Goal: Information Seeking & Learning: Learn about a topic

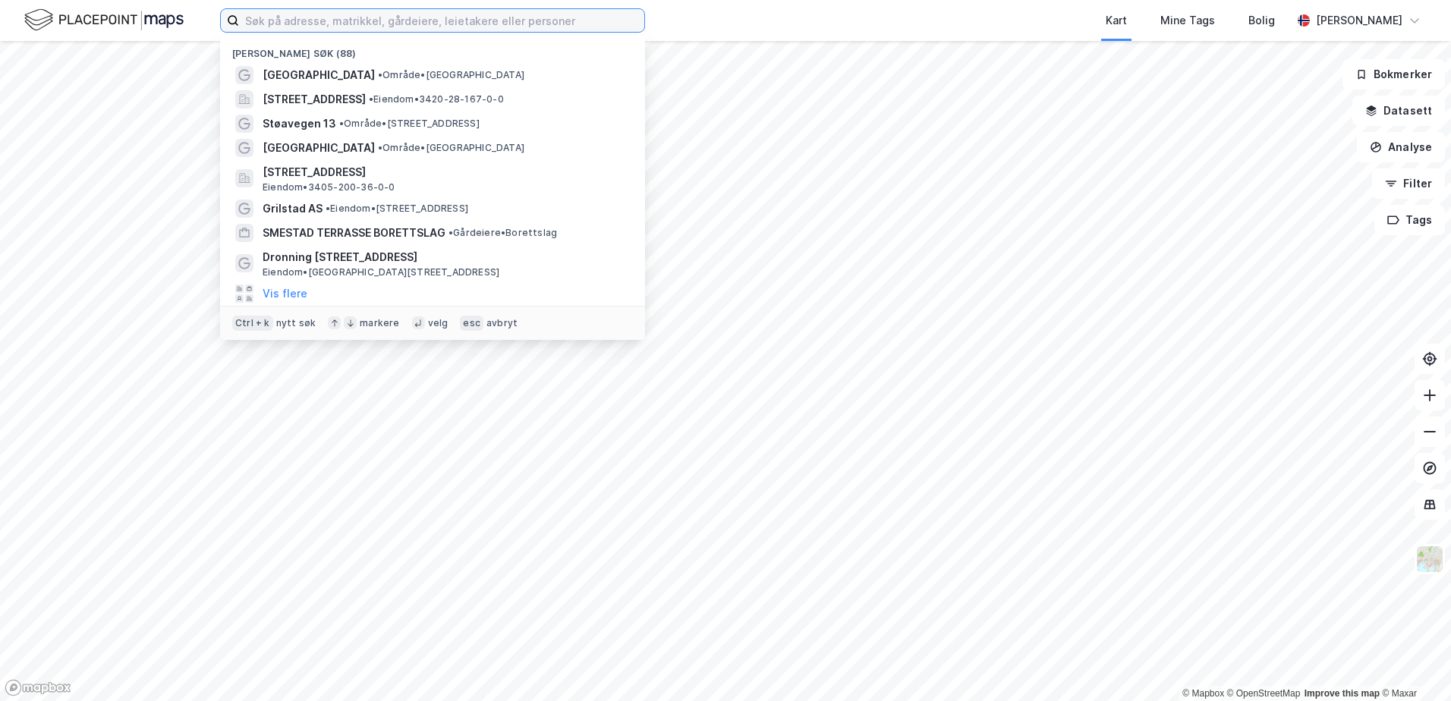
click at [266, 24] on input at bounding box center [441, 20] width 405 height 23
paste input "[STREET_ADDRESS]"
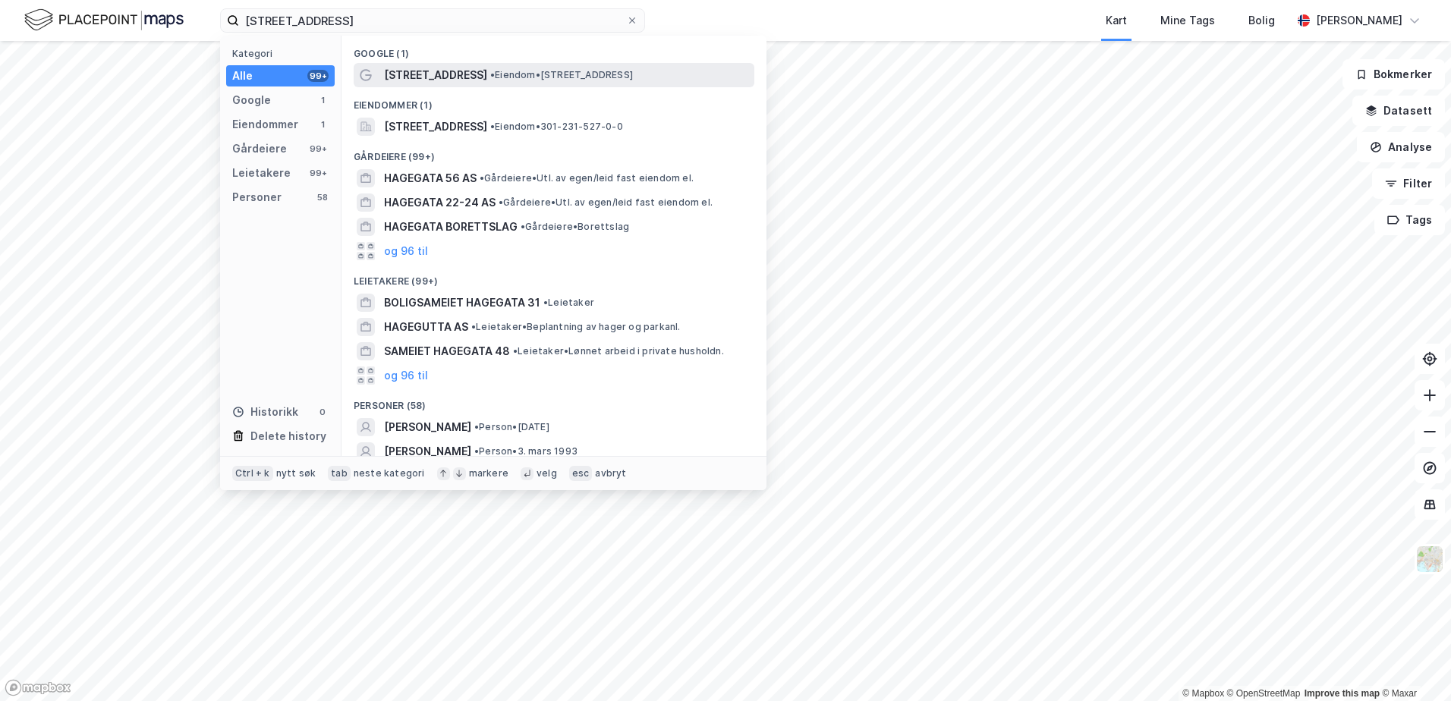
click at [439, 68] on span "[STREET_ADDRESS]" at bounding box center [435, 75] width 103 height 18
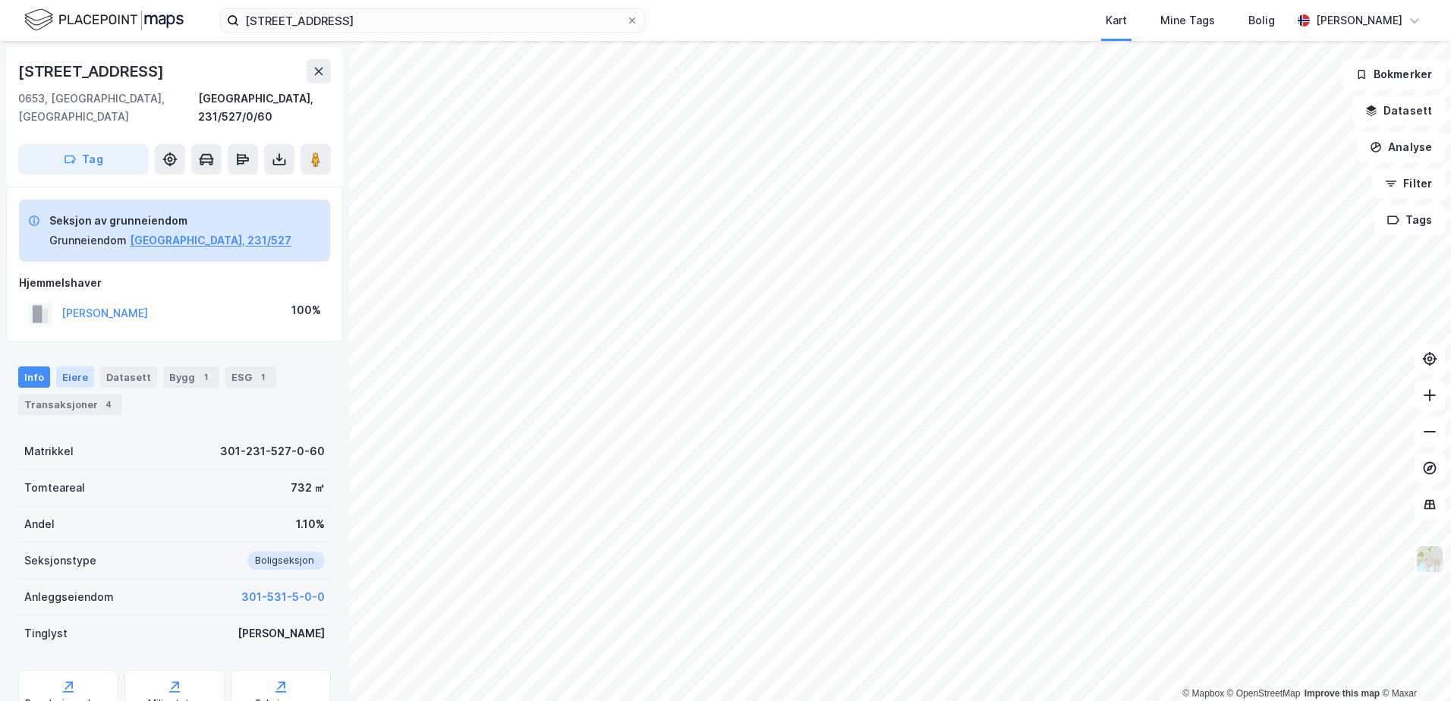
click at [83, 367] on div "Eiere" at bounding box center [75, 377] width 38 height 21
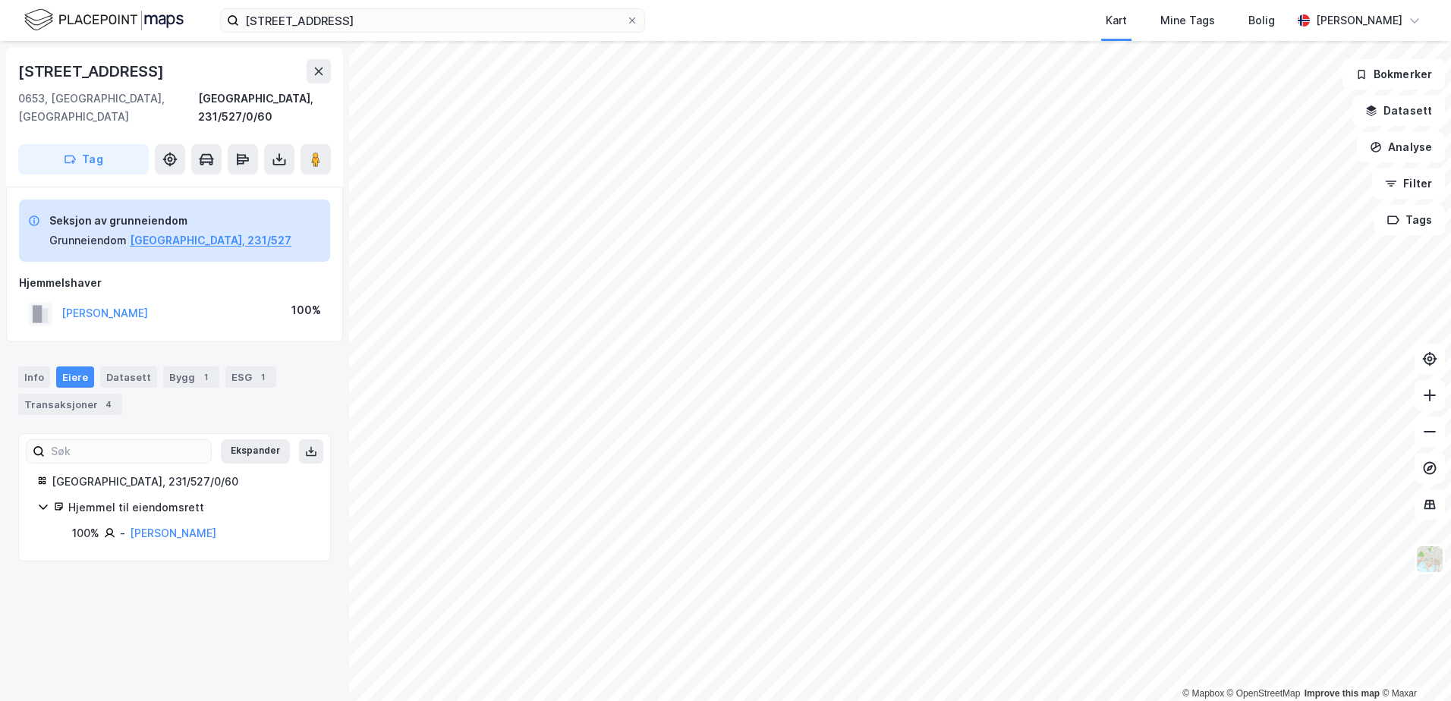
click at [47, 505] on icon at bounding box center [43, 507] width 8 height 5
click at [47, 501] on icon at bounding box center [43, 507] width 12 height 12
drag, startPoint x: 47, startPoint y: 487, endPoint x: 109, endPoint y: 569, distance: 102.3
click at [109, 569] on div "[STREET_ADDRESS], 231/527/0/60 Tag Seksjon av grunneiendom Grunneiendom [GEOGRA…" at bounding box center [174, 371] width 349 height 660
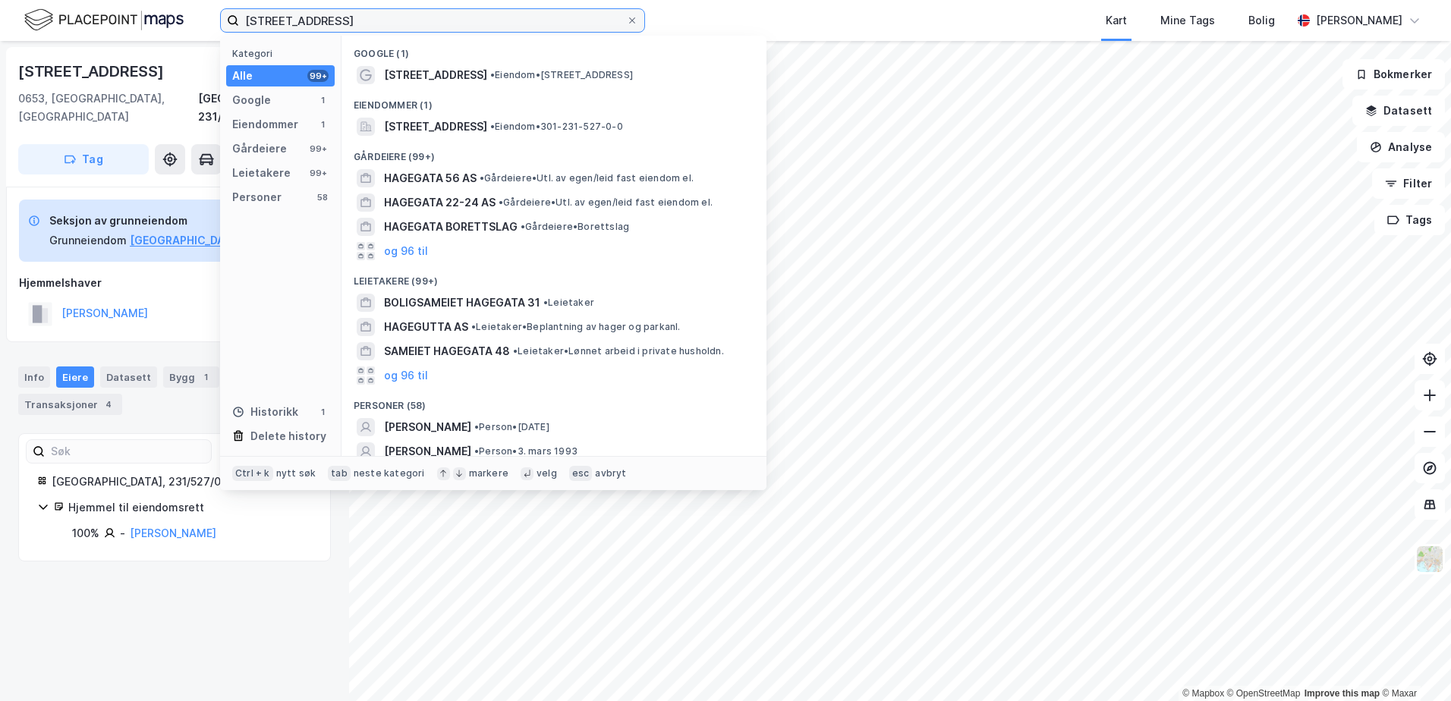
drag, startPoint x: 342, startPoint y: 19, endPoint x: 219, endPoint y: 25, distance: 123.1
click at [219, 25] on div "[STREET_ADDRESS] Kategori Alle 99+ Google 1 Eiendommer 1 Gårdeiere 99+ Leietake…" at bounding box center [725, 20] width 1451 height 41
paste input "Smalgangen 20"
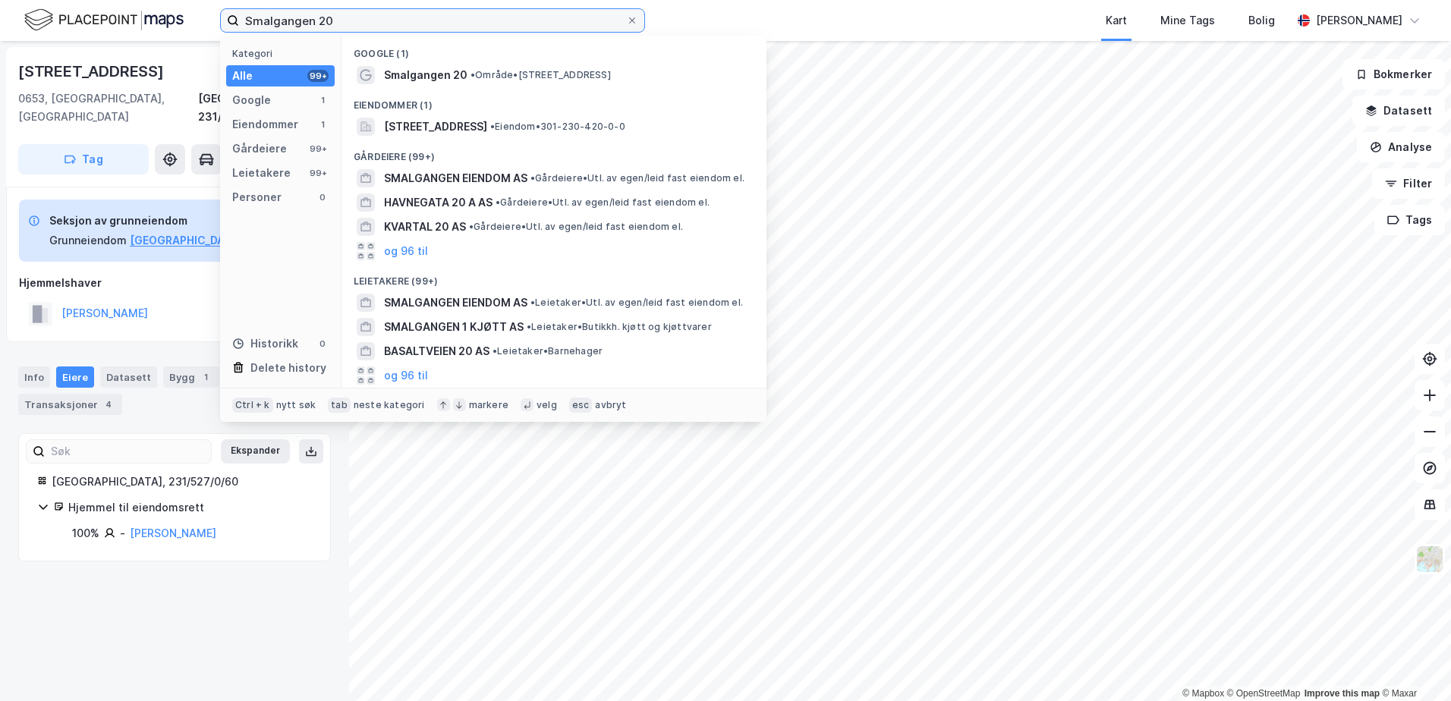
click at [345, 22] on input "Smalgangen 20" at bounding box center [432, 20] width 387 height 23
click at [199, 20] on div "Smalgangen 20 Kategori Alle 99+ Google 1 Eiendommer 1 Gårdeiere 99+ Leietakere …" at bounding box center [725, 20] width 1451 height 41
click at [352, 14] on input "Smalgangen 20" at bounding box center [432, 20] width 387 height 23
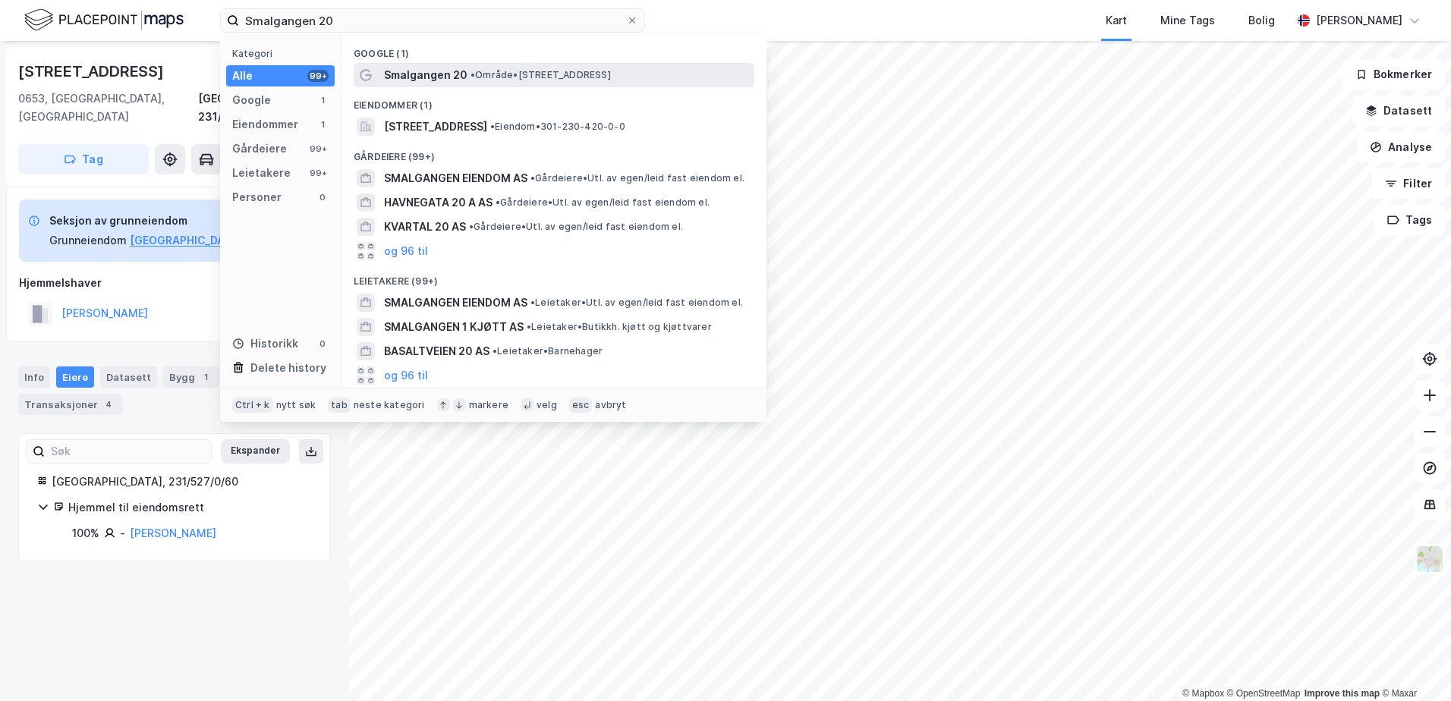
click at [418, 72] on span "Smalgangen 20" at bounding box center [426, 75] width 84 height 18
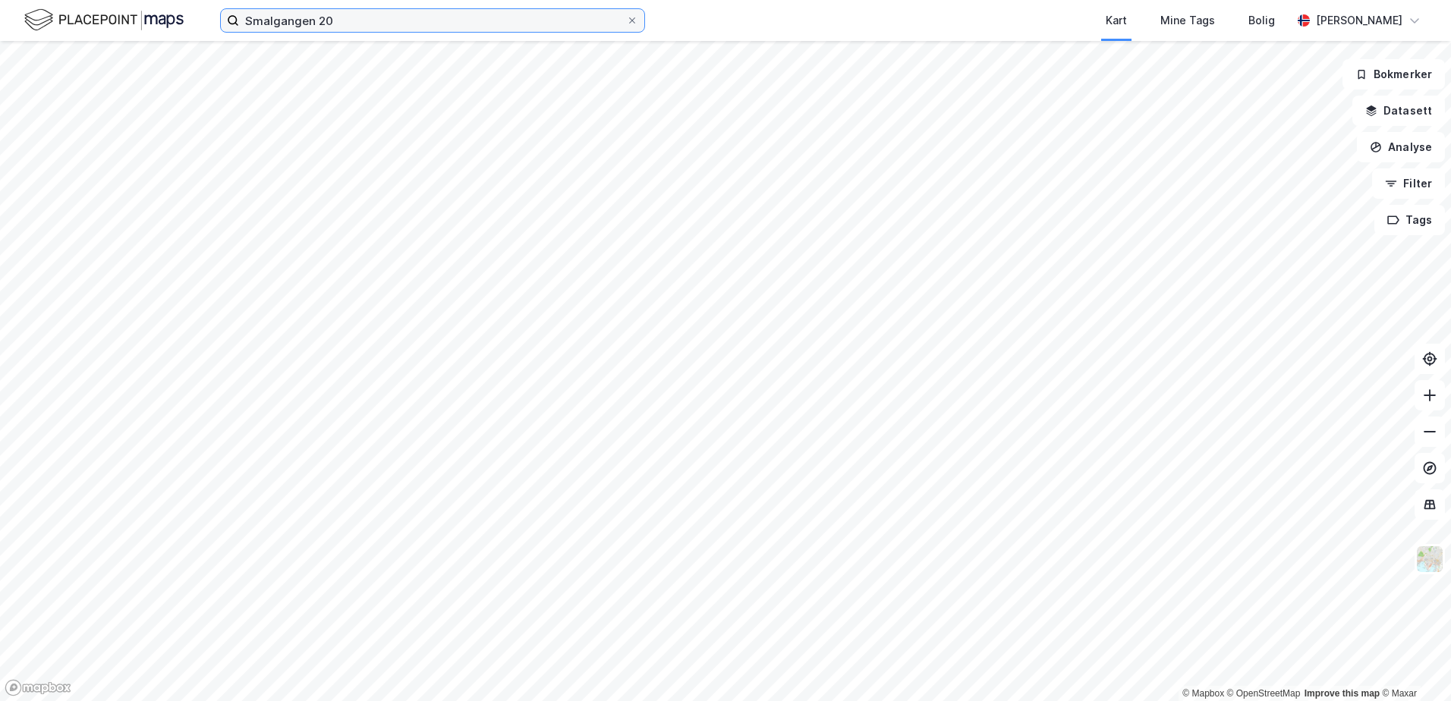
click at [336, 22] on input "Smalgangen 20" at bounding box center [432, 20] width 387 height 23
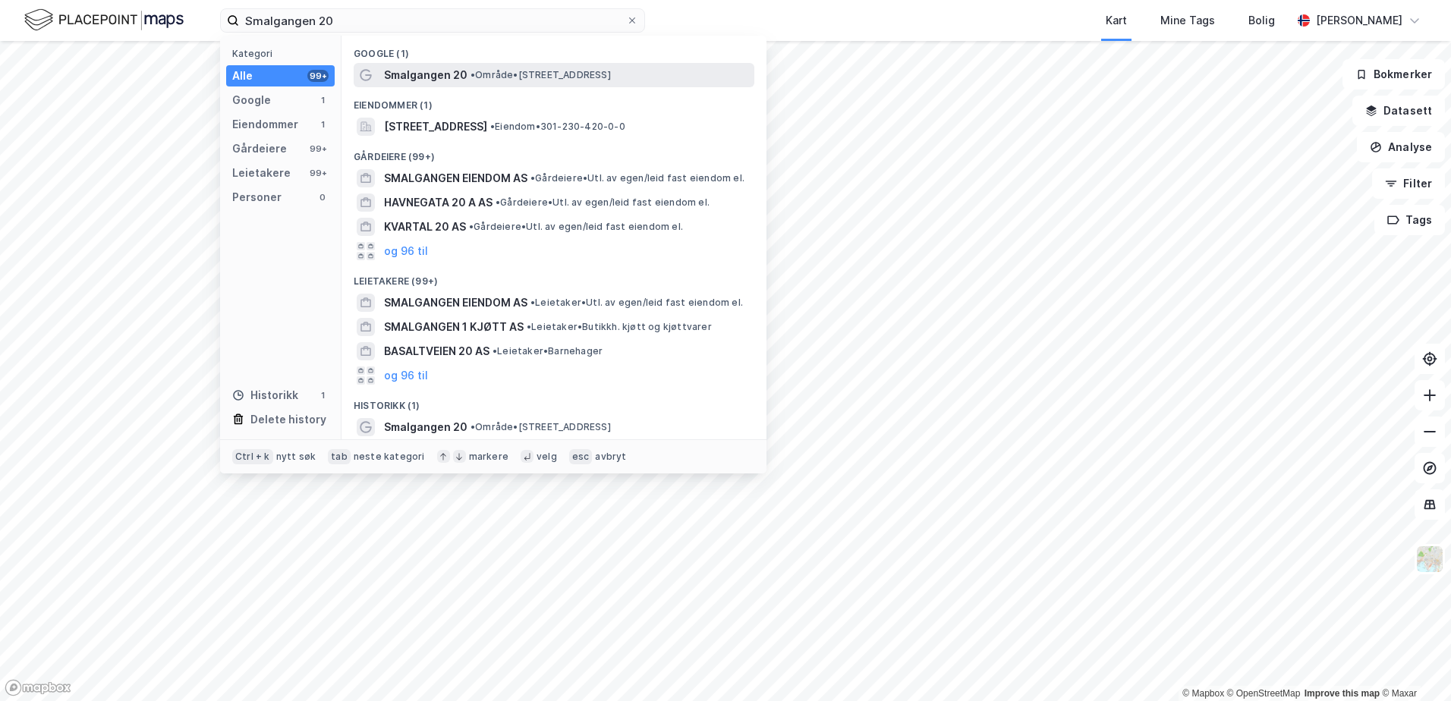
click at [419, 71] on span "Smalgangen 20" at bounding box center [426, 75] width 84 height 18
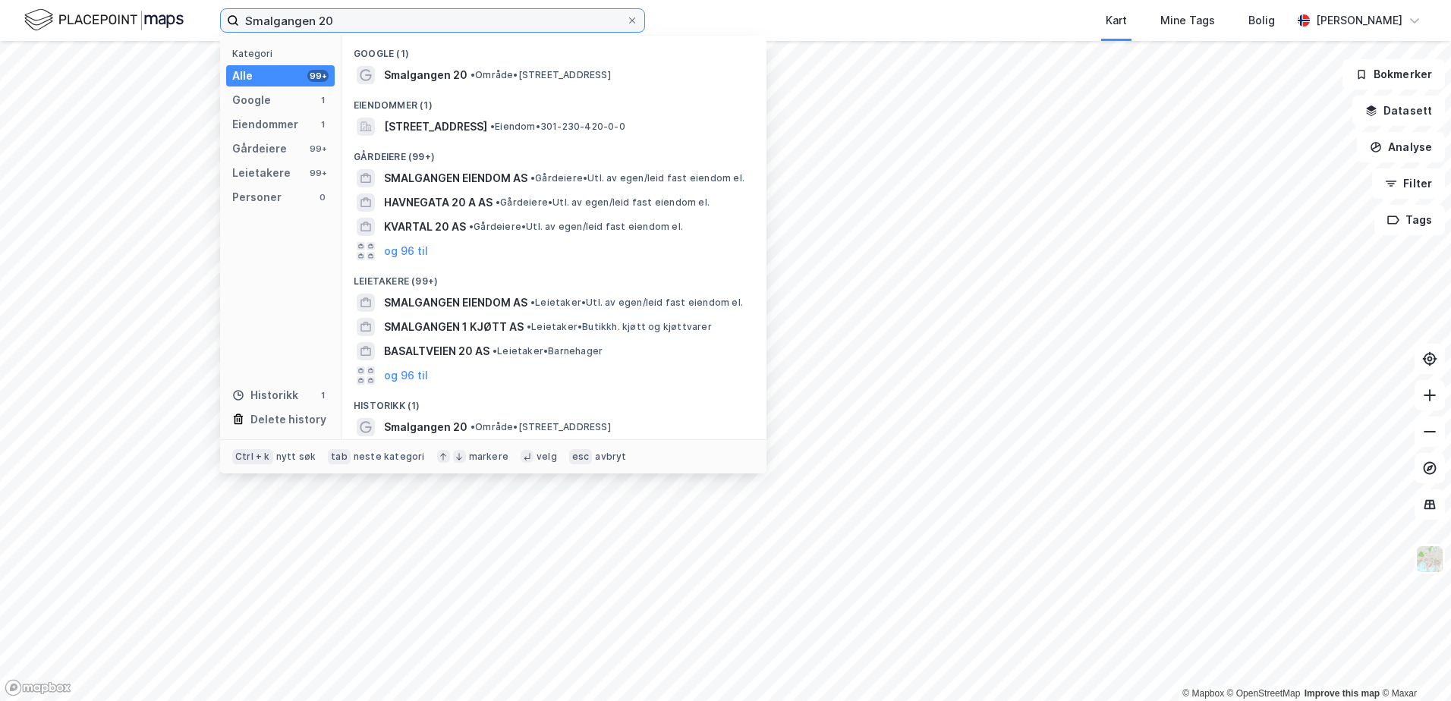
click at [392, 24] on input "Smalgangen 20" at bounding box center [432, 20] width 387 height 23
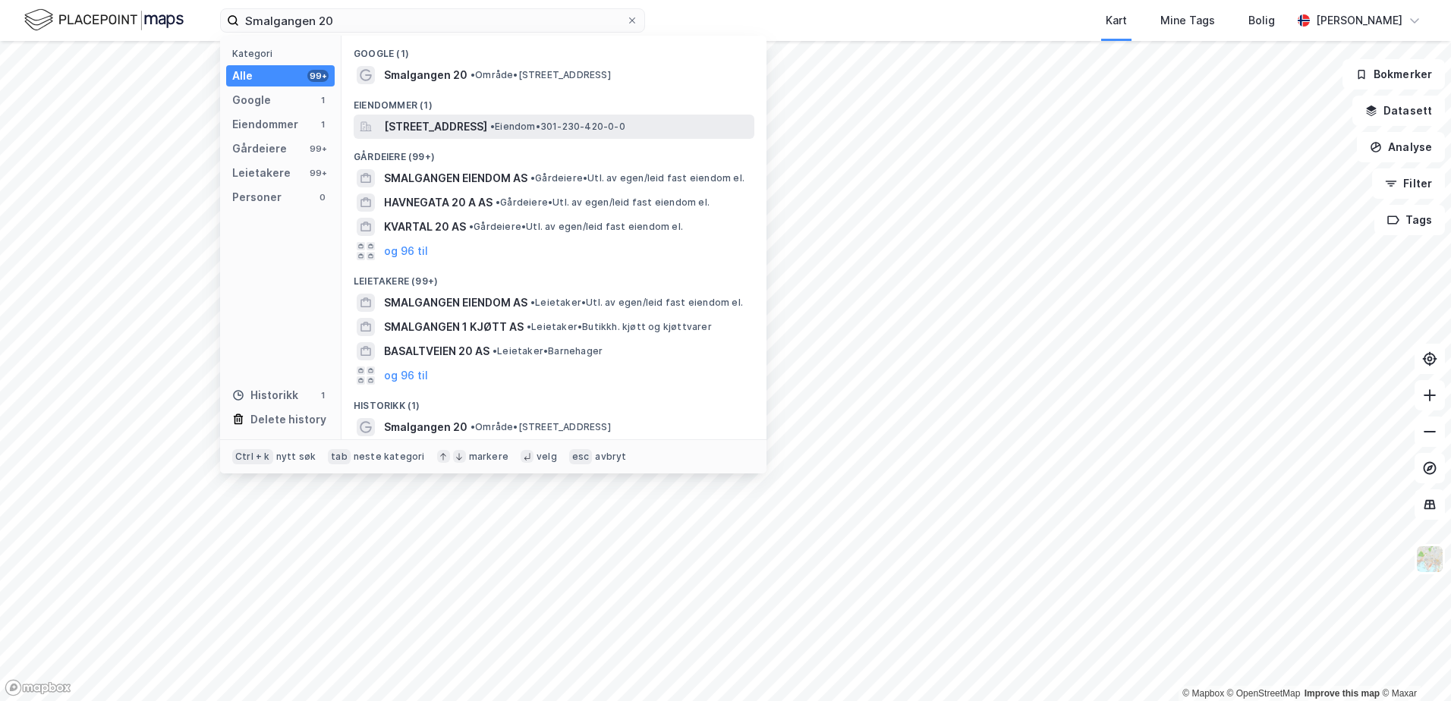
click at [440, 125] on span "[STREET_ADDRESS]" at bounding box center [435, 127] width 103 height 18
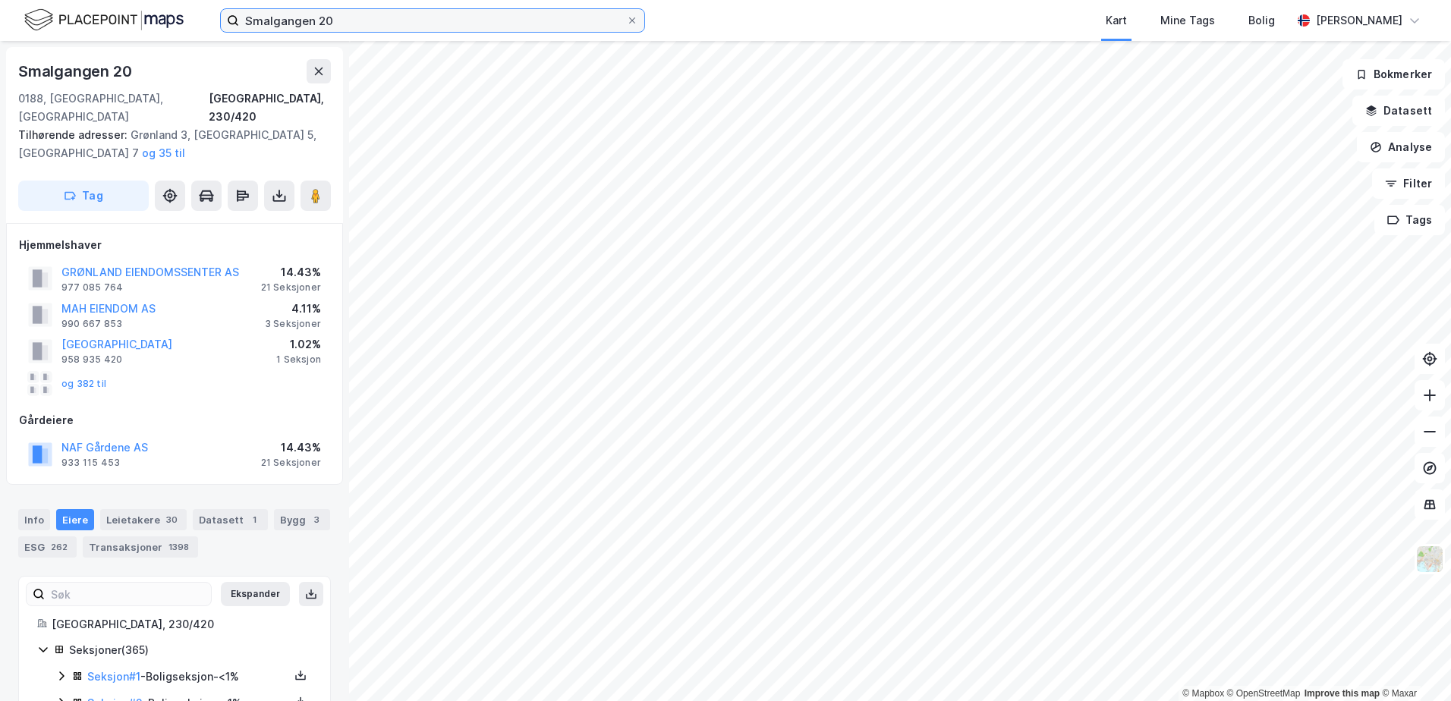
drag, startPoint x: 359, startPoint y: 22, endPoint x: 114, endPoint y: 45, distance: 246.2
click at [114, 45] on div "Smalgangen 20 Kart Mine Tags Bolig [PERSON_NAME] © Mapbox © OpenStreetMap Impro…" at bounding box center [725, 350] width 1451 height 701
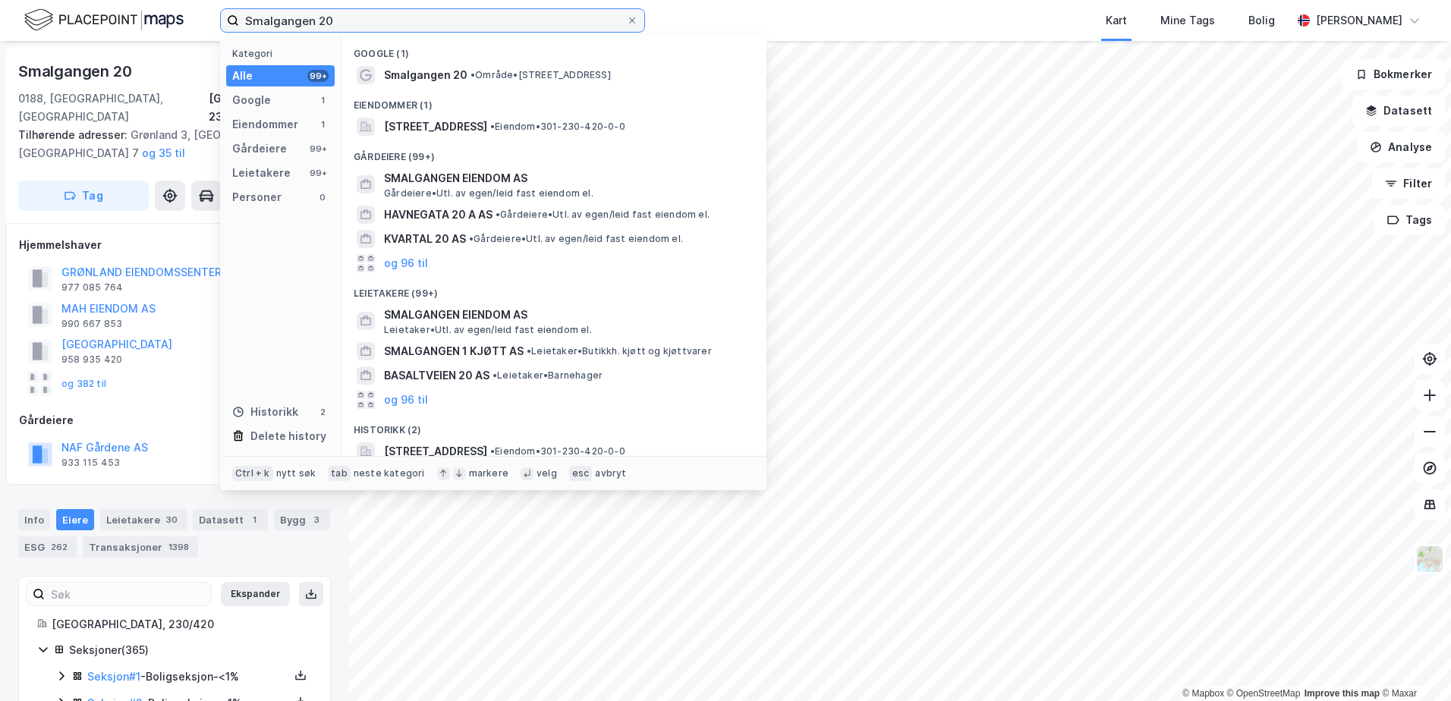
paste input "[PERSON_NAME] gate 82A"
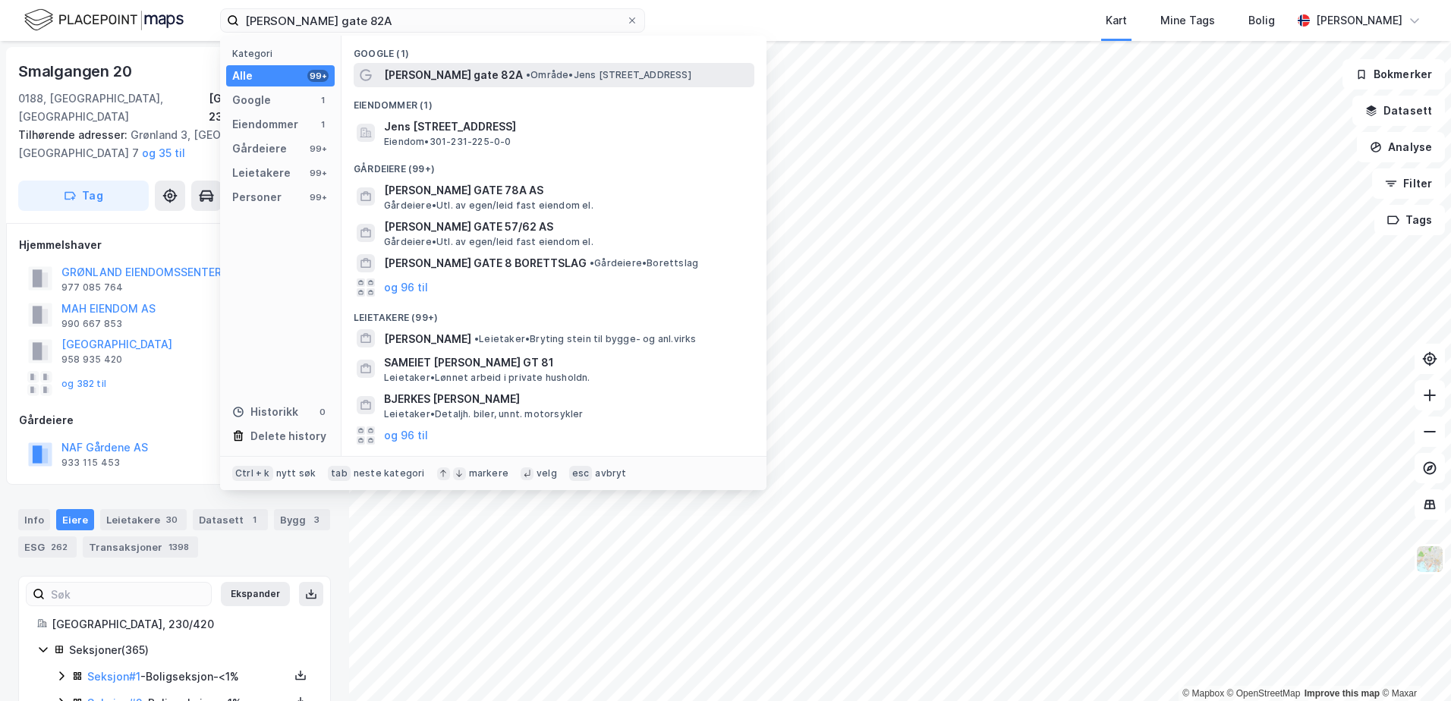
click at [395, 77] on span "[PERSON_NAME] gate 82A" at bounding box center [453, 75] width 139 height 18
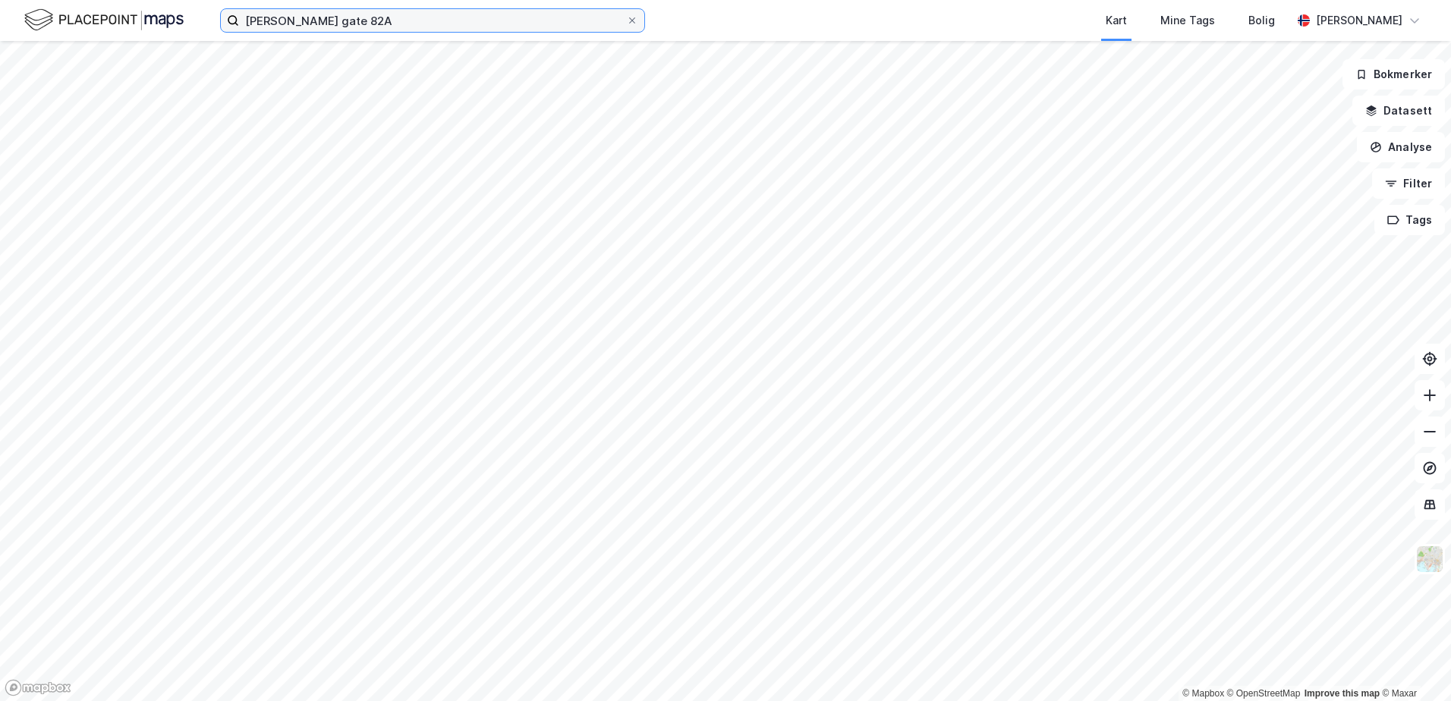
click at [378, 24] on input "[PERSON_NAME] gate 82A" at bounding box center [432, 20] width 387 height 23
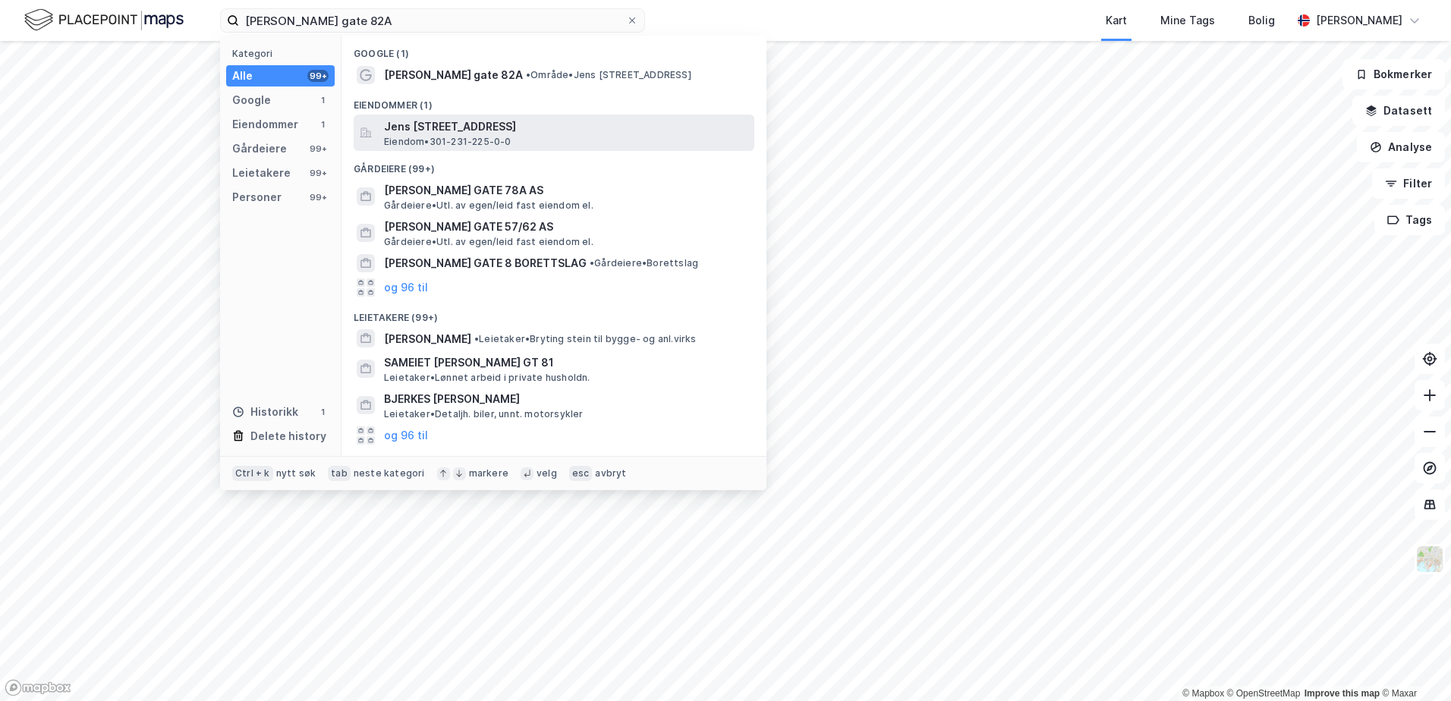
click at [444, 121] on span "Jens [STREET_ADDRESS]" at bounding box center [566, 127] width 364 height 18
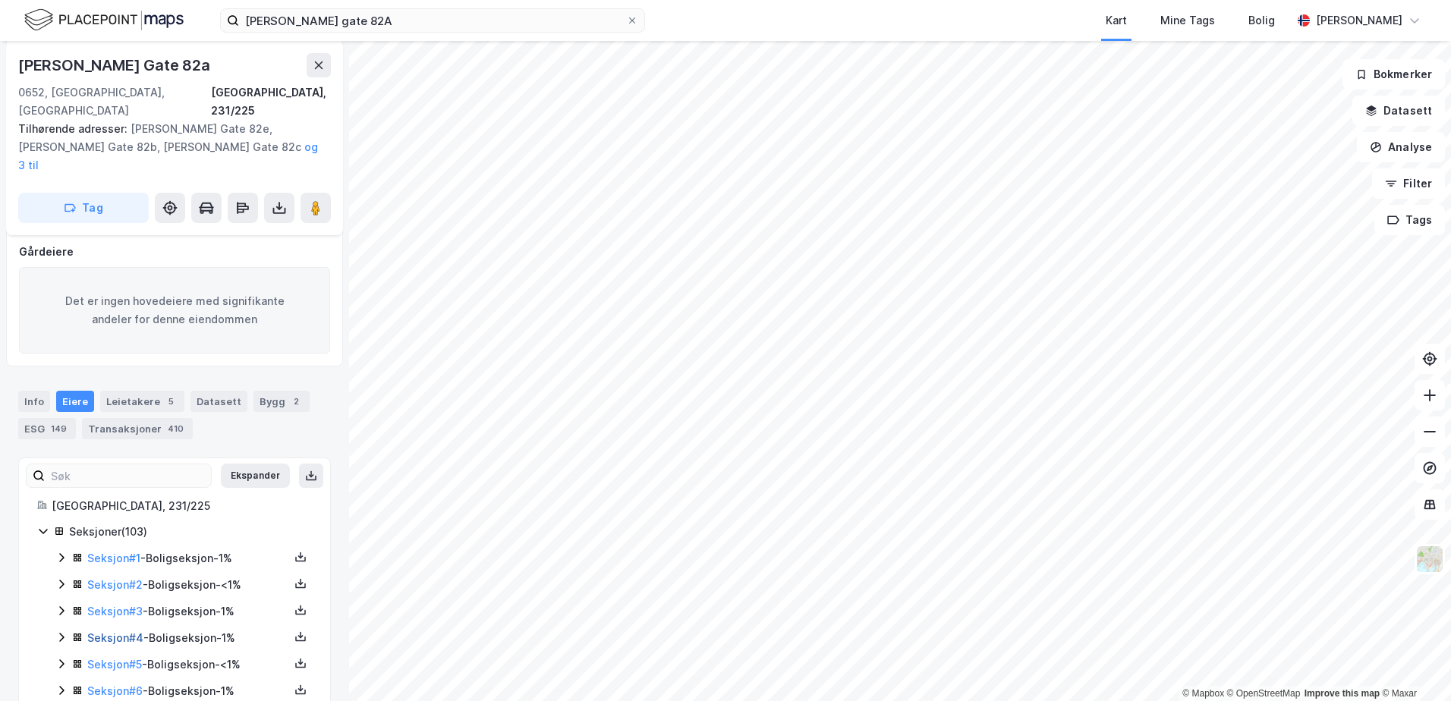
scroll to position [306, 0]
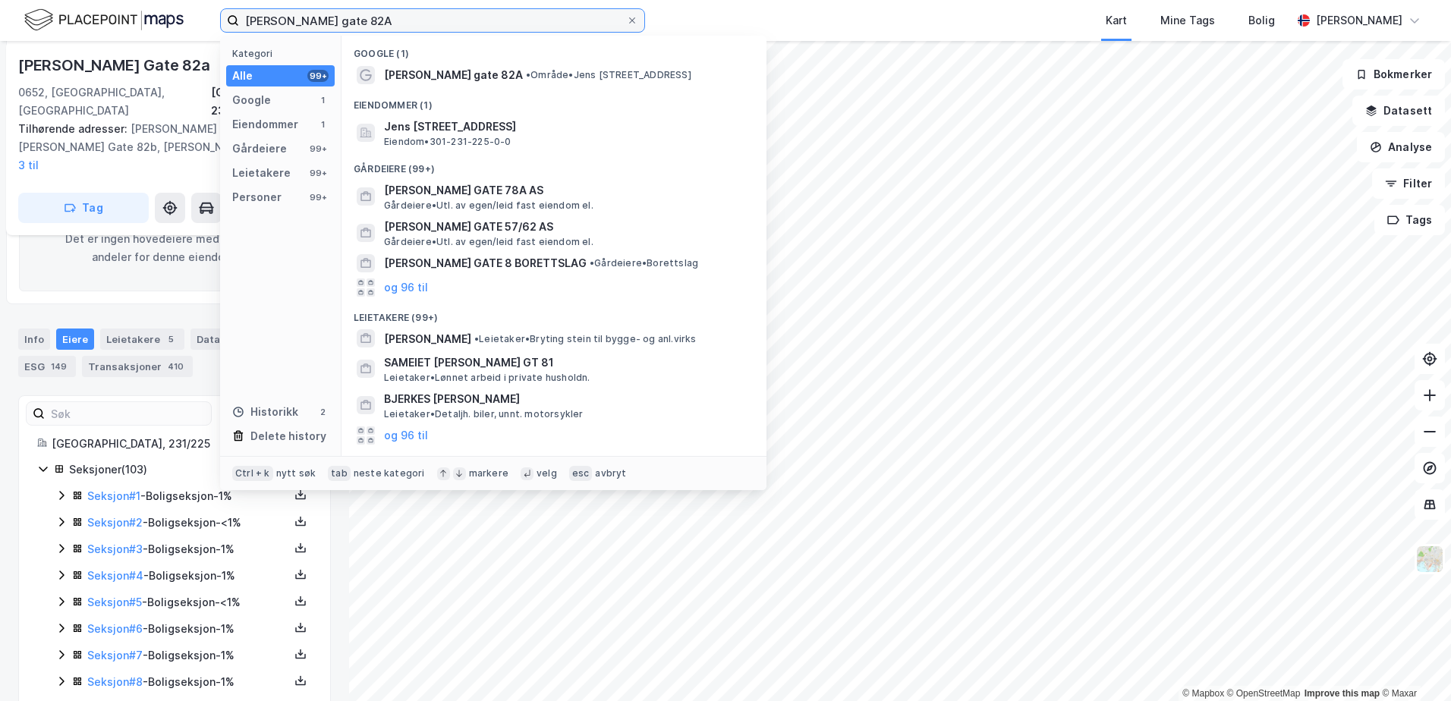
drag, startPoint x: 392, startPoint y: 23, endPoint x: 152, endPoint y: 22, distance: 240.6
click at [152, 22] on div "[PERSON_NAME] gate 82A Kategori Alle 99+ Google 1 Eiendommer 1 Gårdeiere 99+ Le…" at bounding box center [725, 20] width 1451 height 41
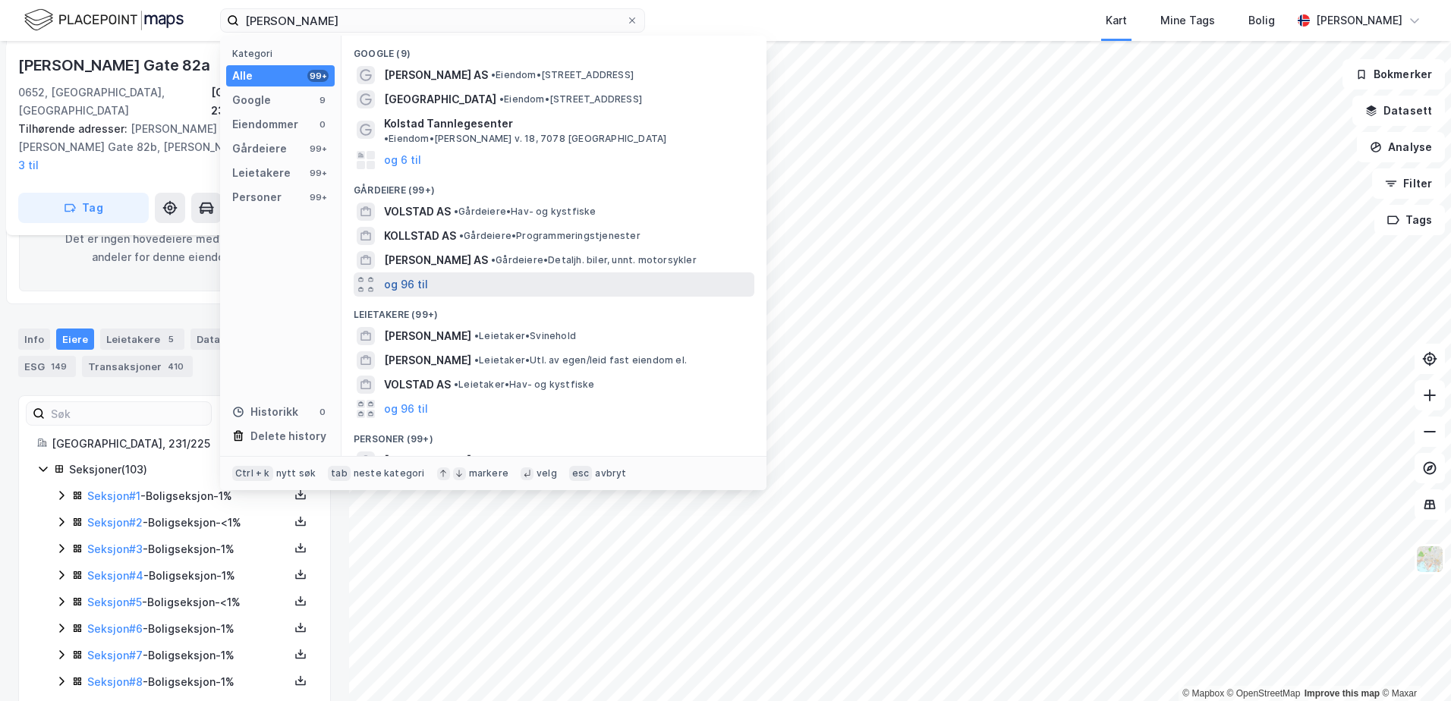
click at [396, 276] on button "og 96 til" at bounding box center [406, 285] width 44 height 18
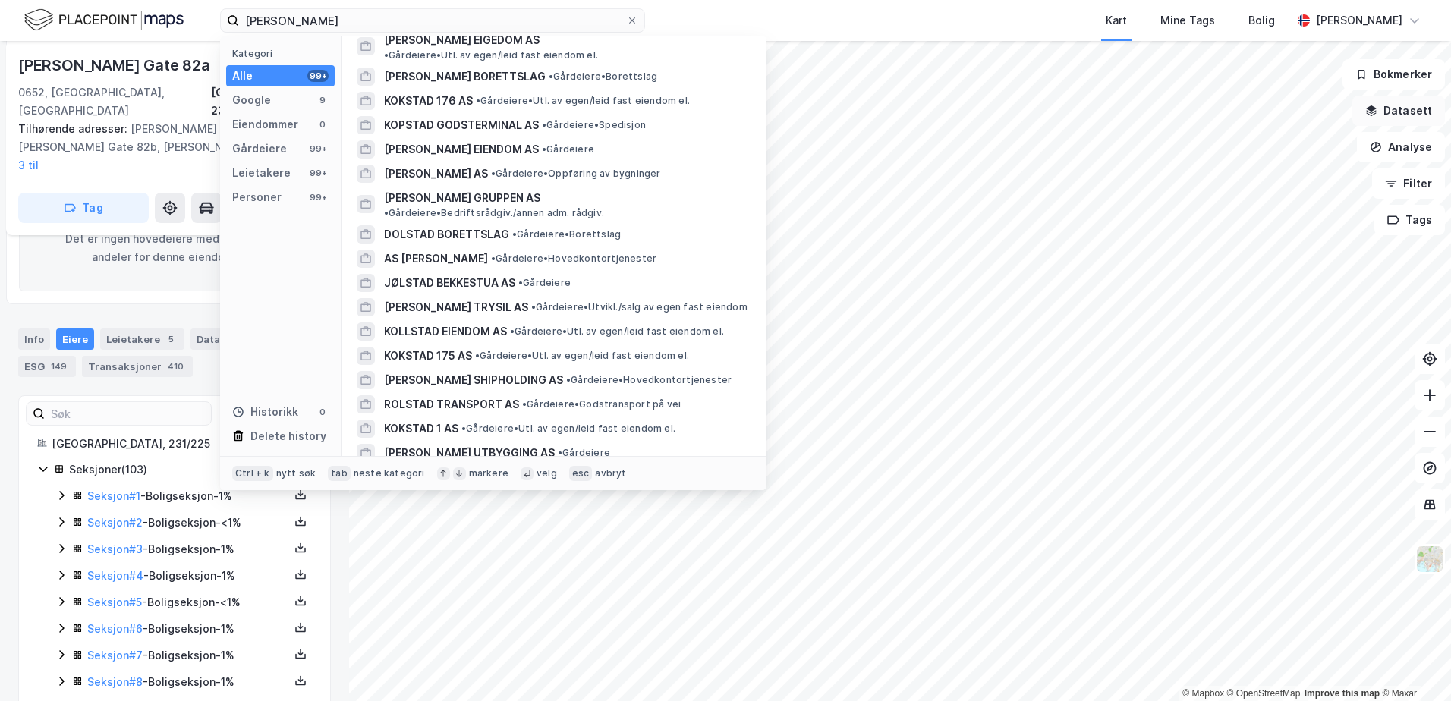
scroll to position [1290, 0]
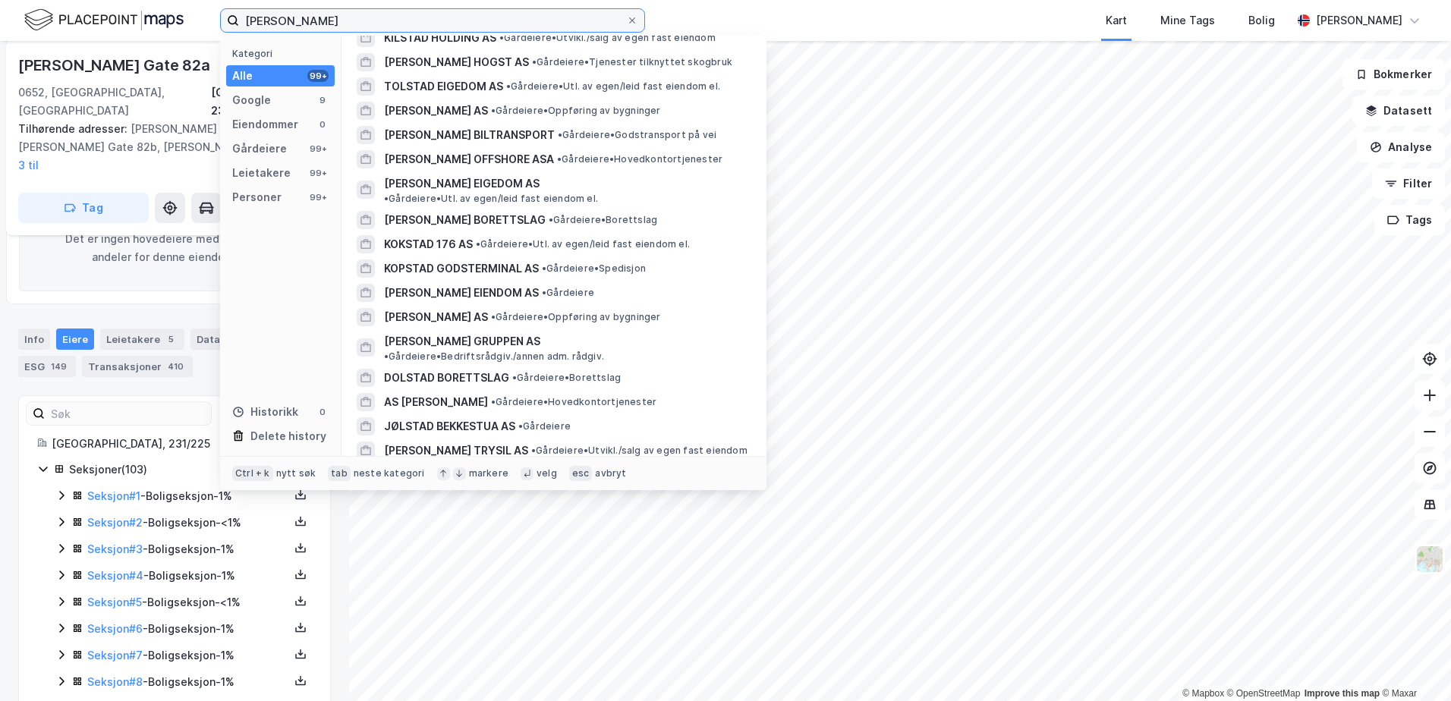
drag, startPoint x: 481, startPoint y: 17, endPoint x: -1, endPoint y: 69, distance: 484.8
click at [0, 69] on html "[PERSON_NAME] Kategori Alle 99+ Google 9 Eiendommer 0 Gårdeiere 99+ Leietakere …" at bounding box center [725, 350] width 1451 height 701
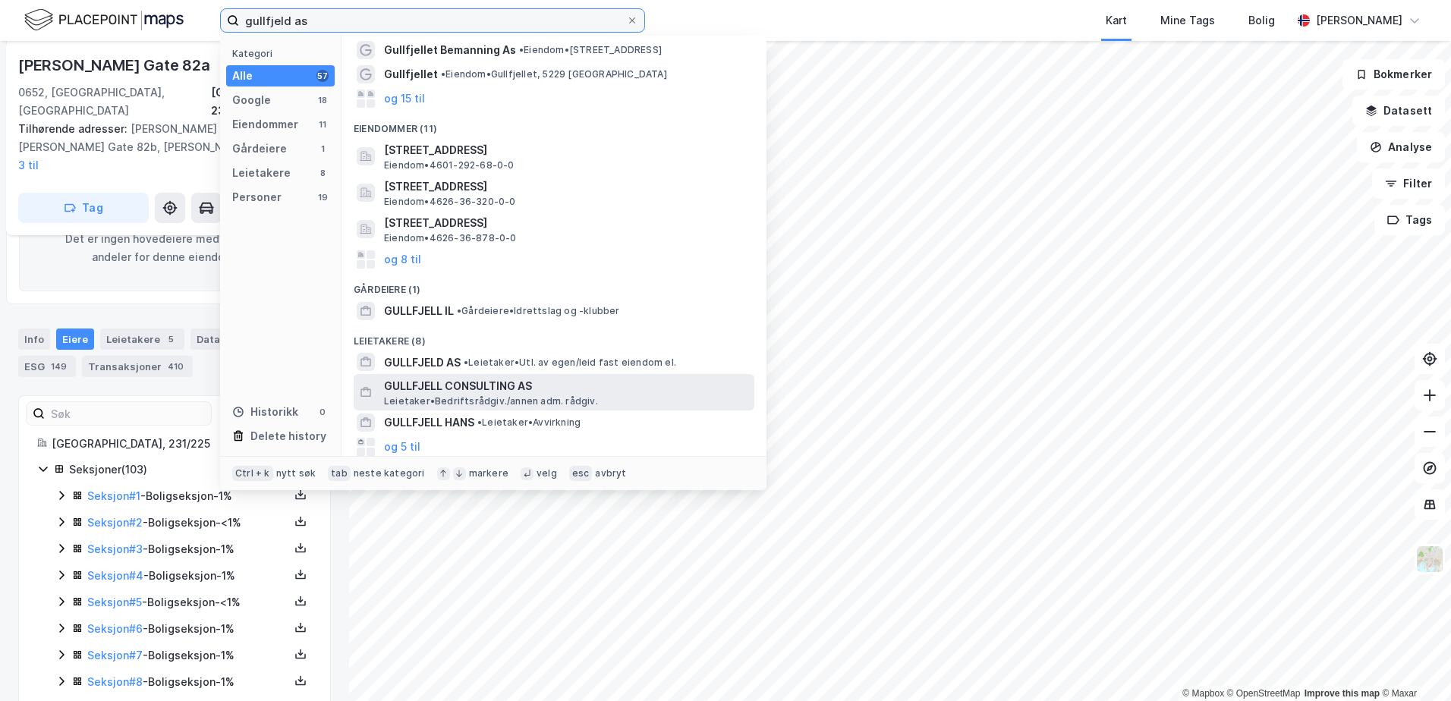
scroll to position [76, 0]
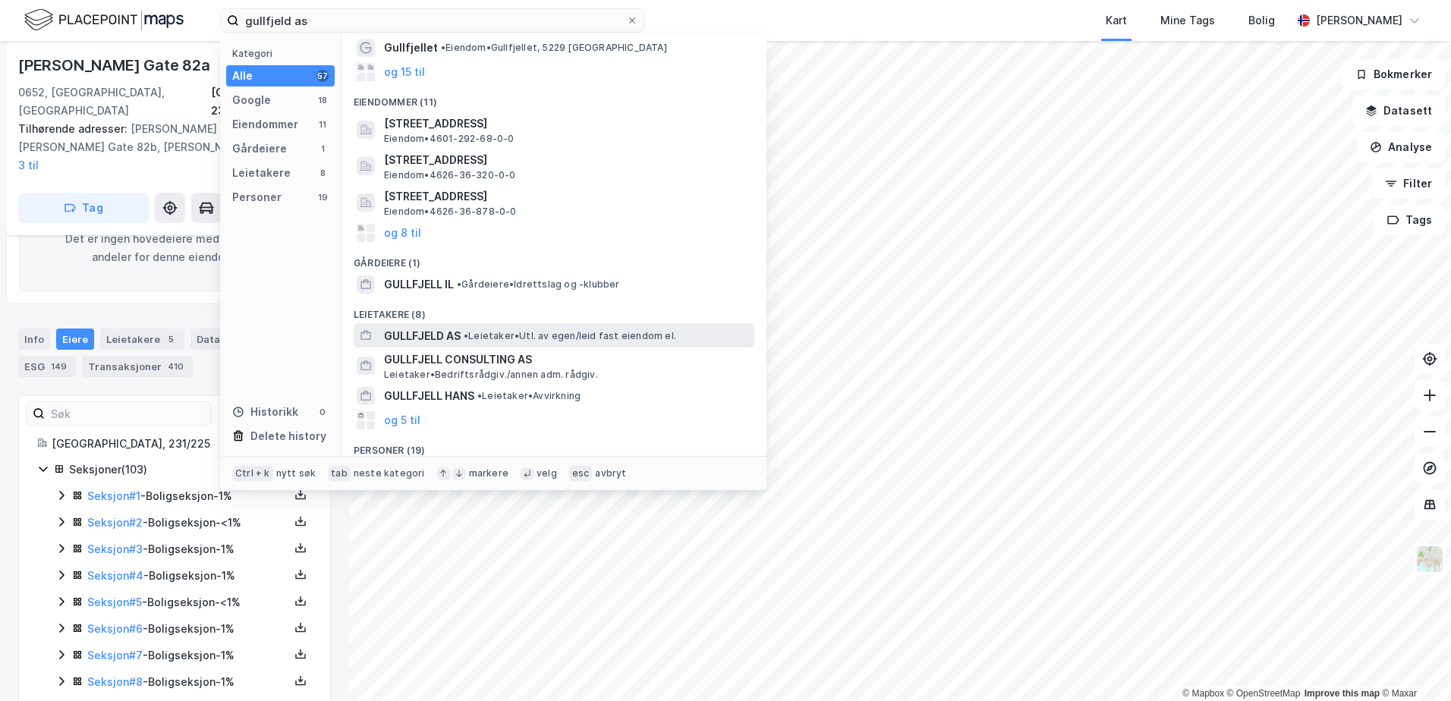
click at [424, 339] on span "GULLFJELD AS" at bounding box center [422, 336] width 77 height 18
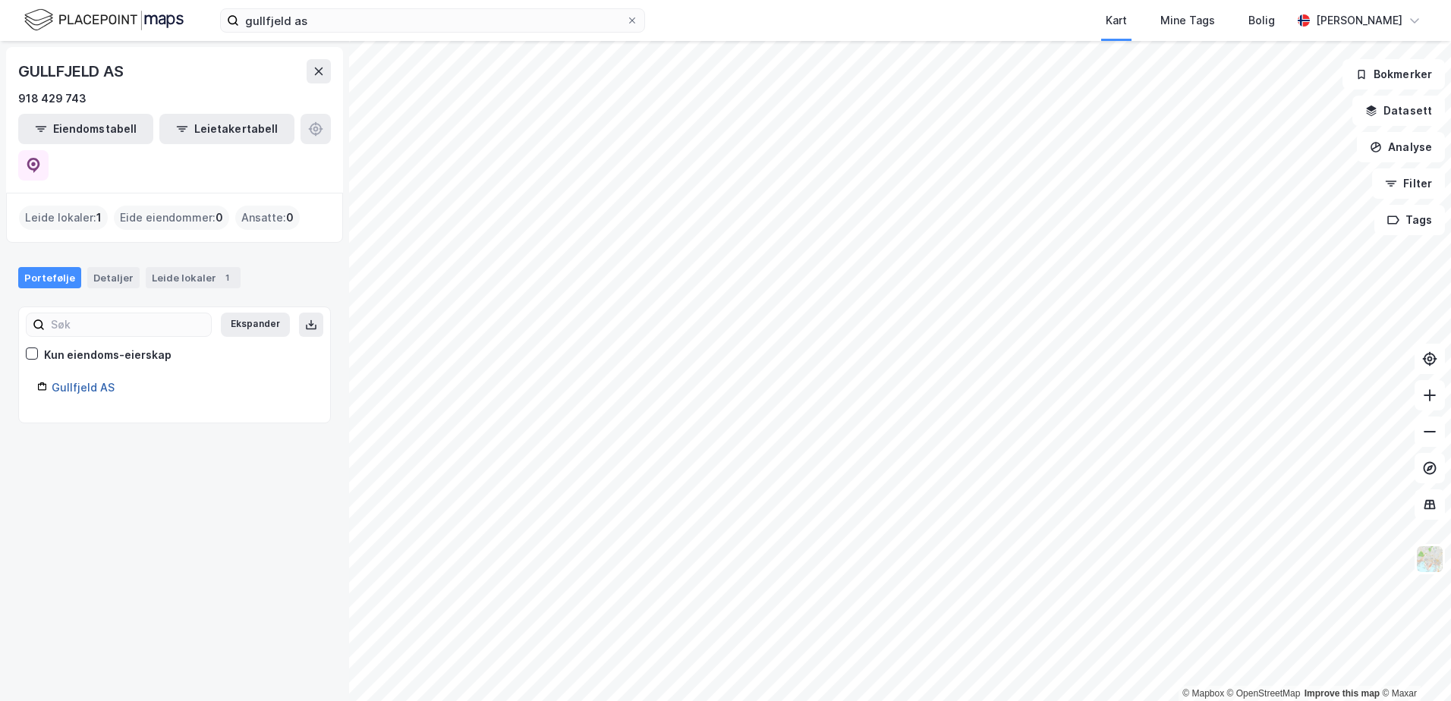
click at [87, 381] on link "Gullfjeld AS" at bounding box center [83, 387] width 63 height 13
click at [181, 267] on div "Leide lokaler 1" at bounding box center [193, 277] width 95 height 21
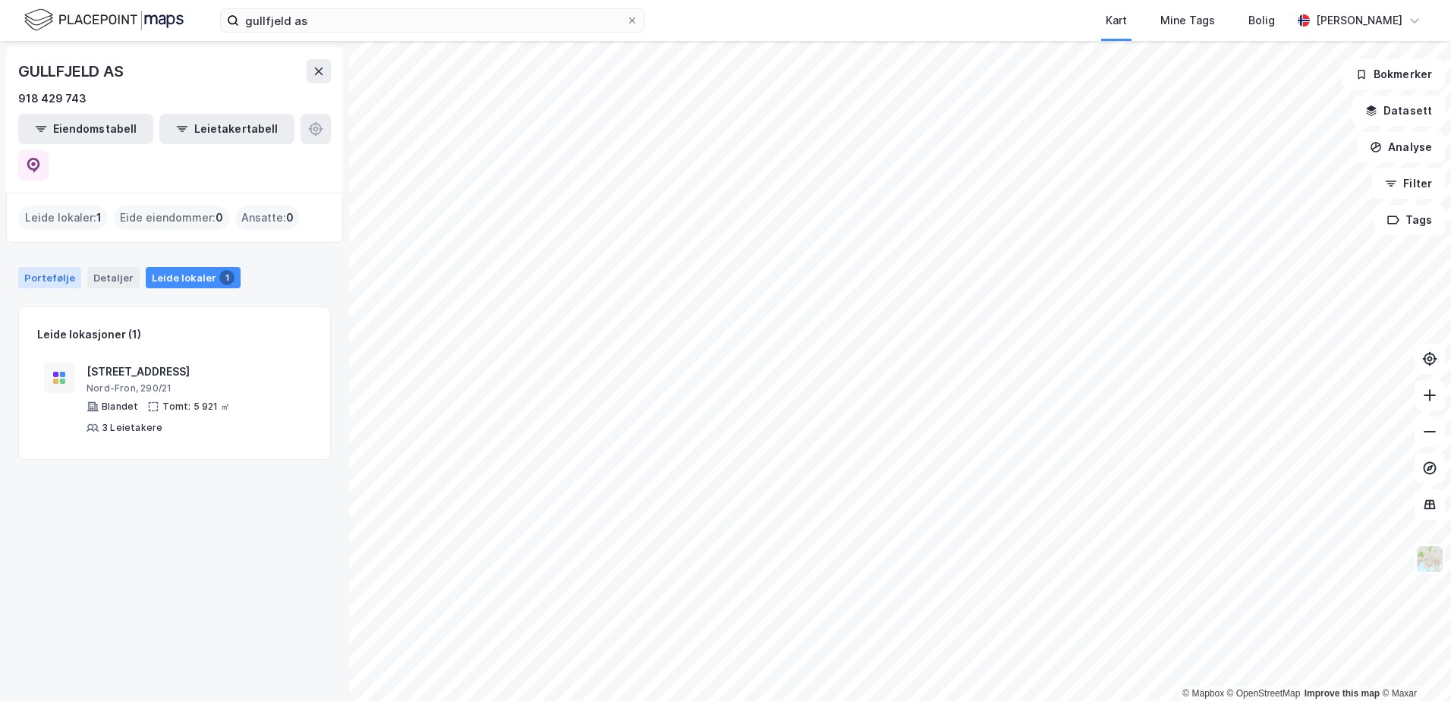
click at [41, 267] on div "Portefølje" at bounding box center [49, 277] width 63 height 21
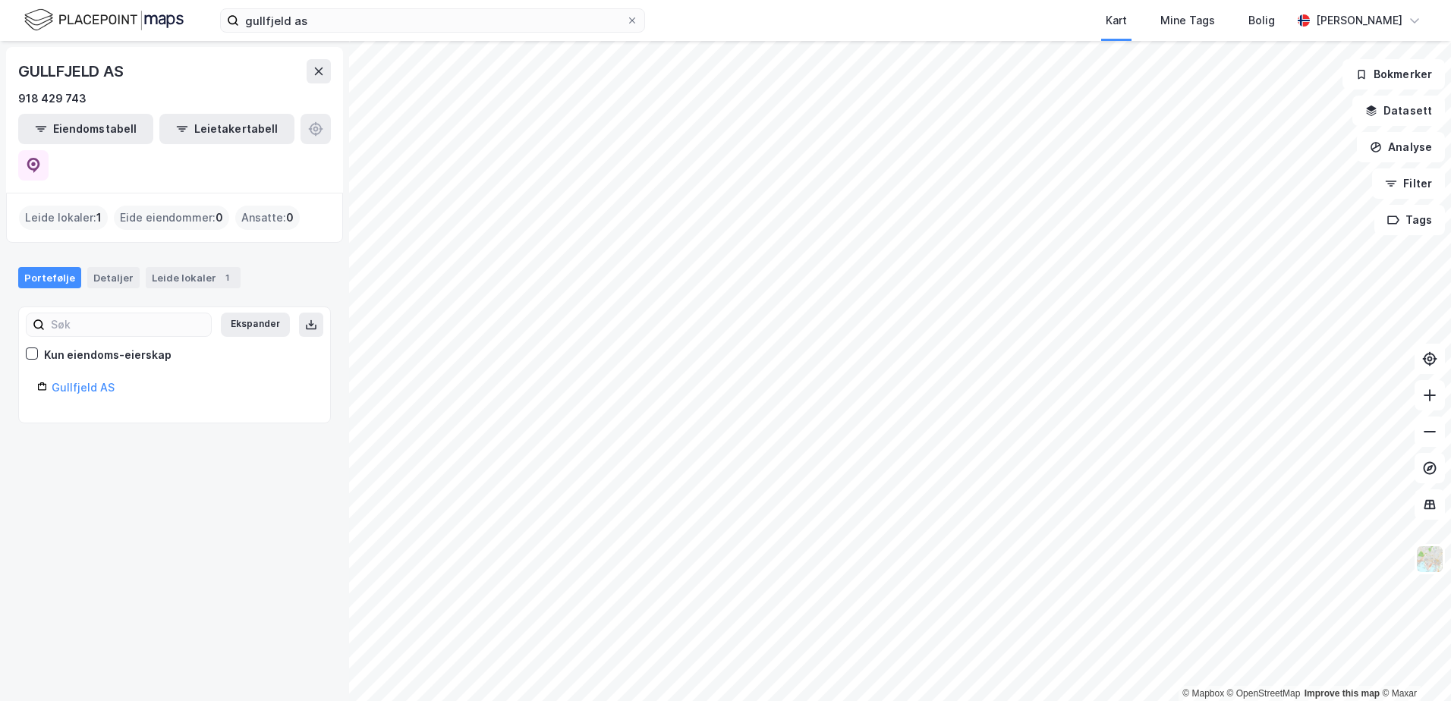
click at [65, 379] on div "Gullfjeld AS" at bounding box center [182, 388] width 260 height 18
click at [62, 381] on link "Gullfjeld AS" at bounding box center [83, 387] width 63 height 13
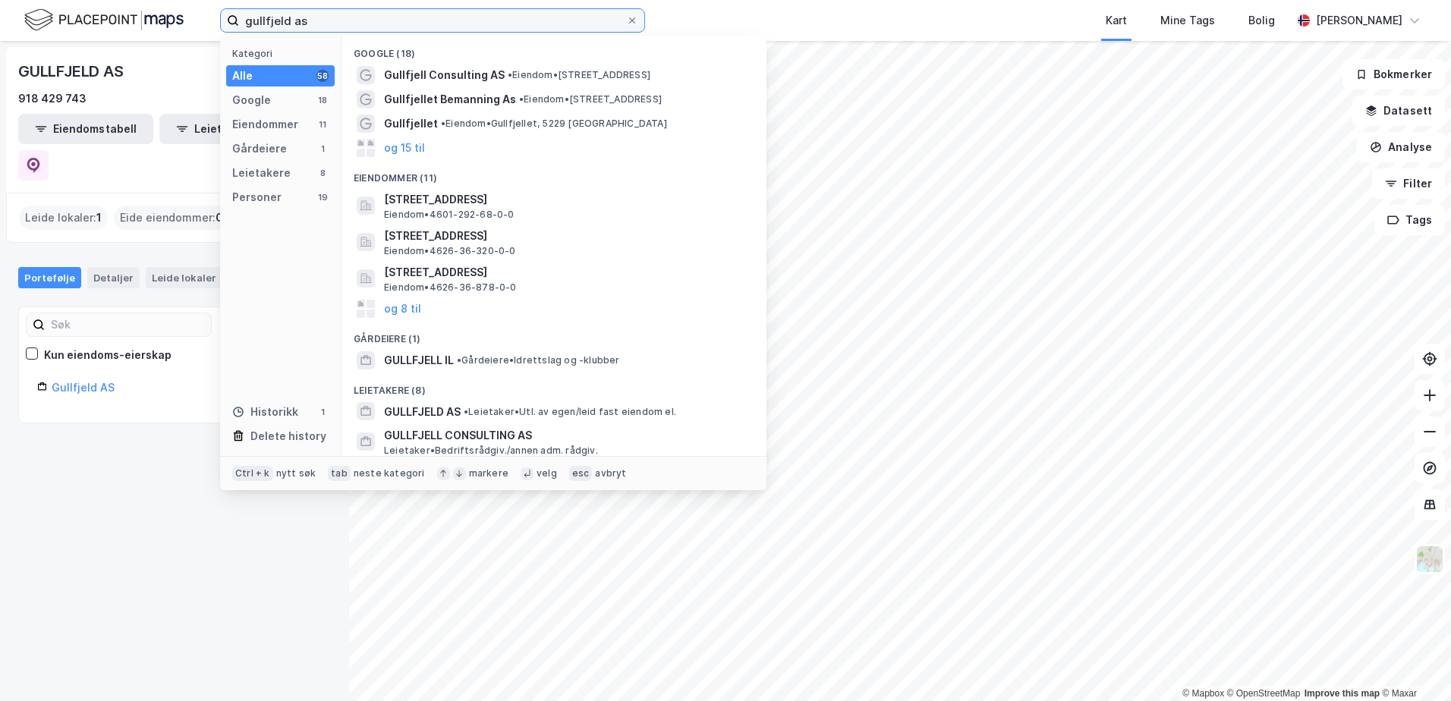
drag, startPoint x: 407, startPoint y: 18, endPoint x: 223, endPoint y: 20, distance: 183.7
click at [223, 20] on label "gullfjeld as" at bounding box center [432, 20] width 425 height 24
paste input "Fredensborgveien 14 D"
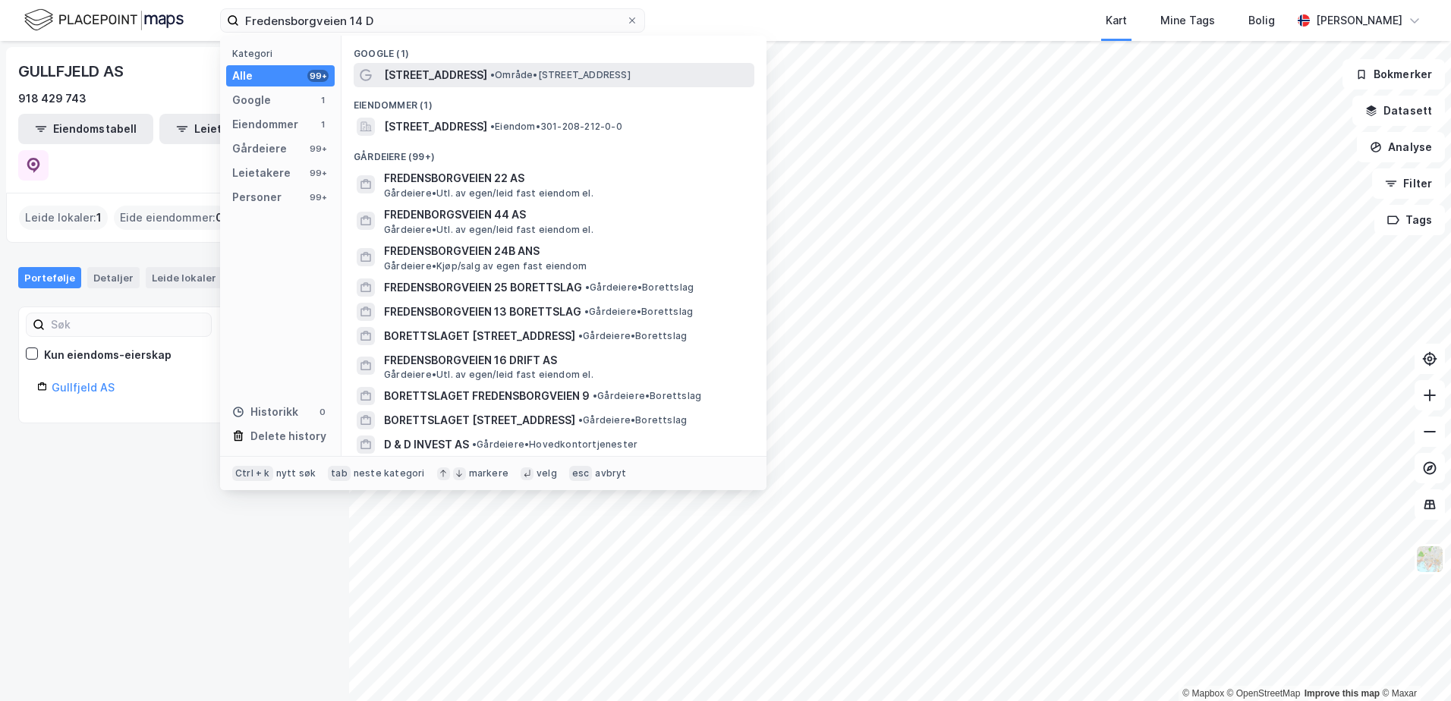
click at [427, 75] on span "[STREET_ADDRESS]" at bounding box center [435, 75] width 103 height 18
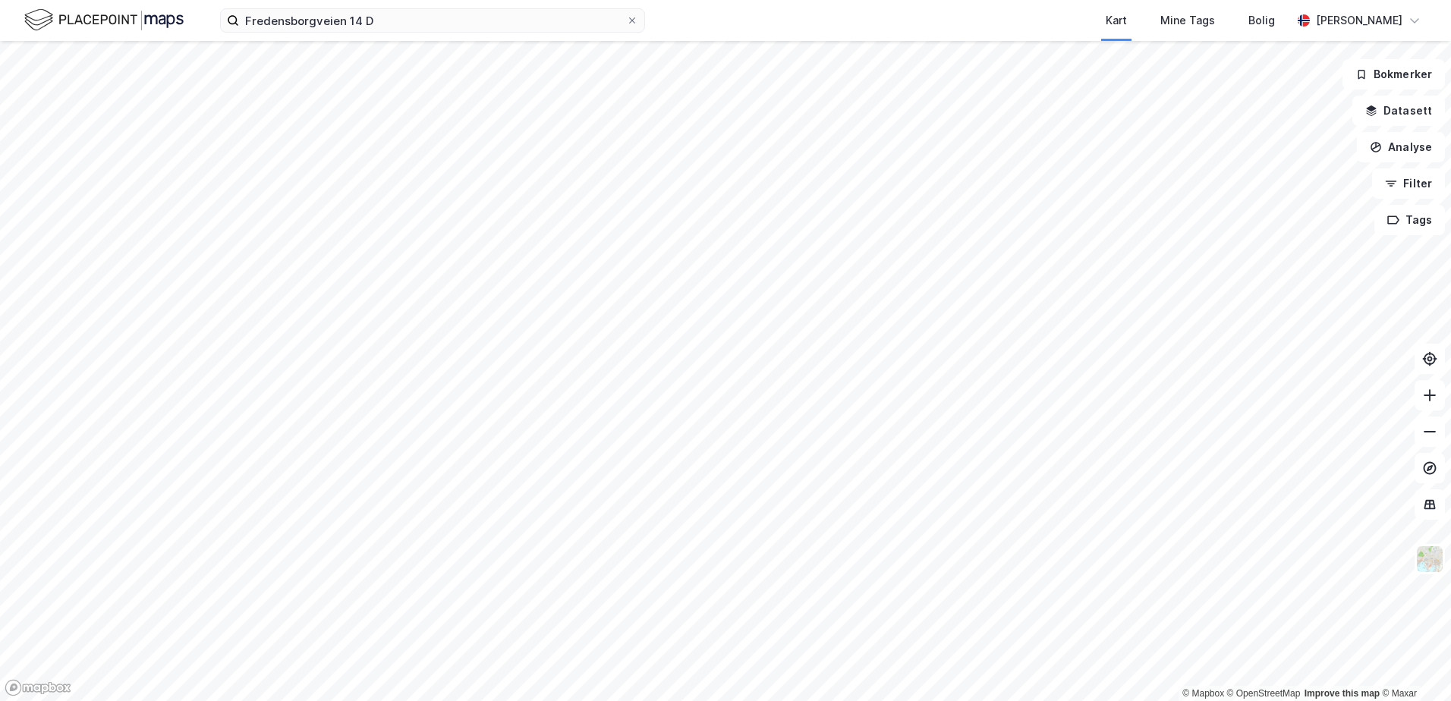
click at [389, 36] on div "Fredensborgveien 14 D Kart Mine Tags Bolig [PERSON_NAME]" at bounding box center [725, 20] width 1451 height 41
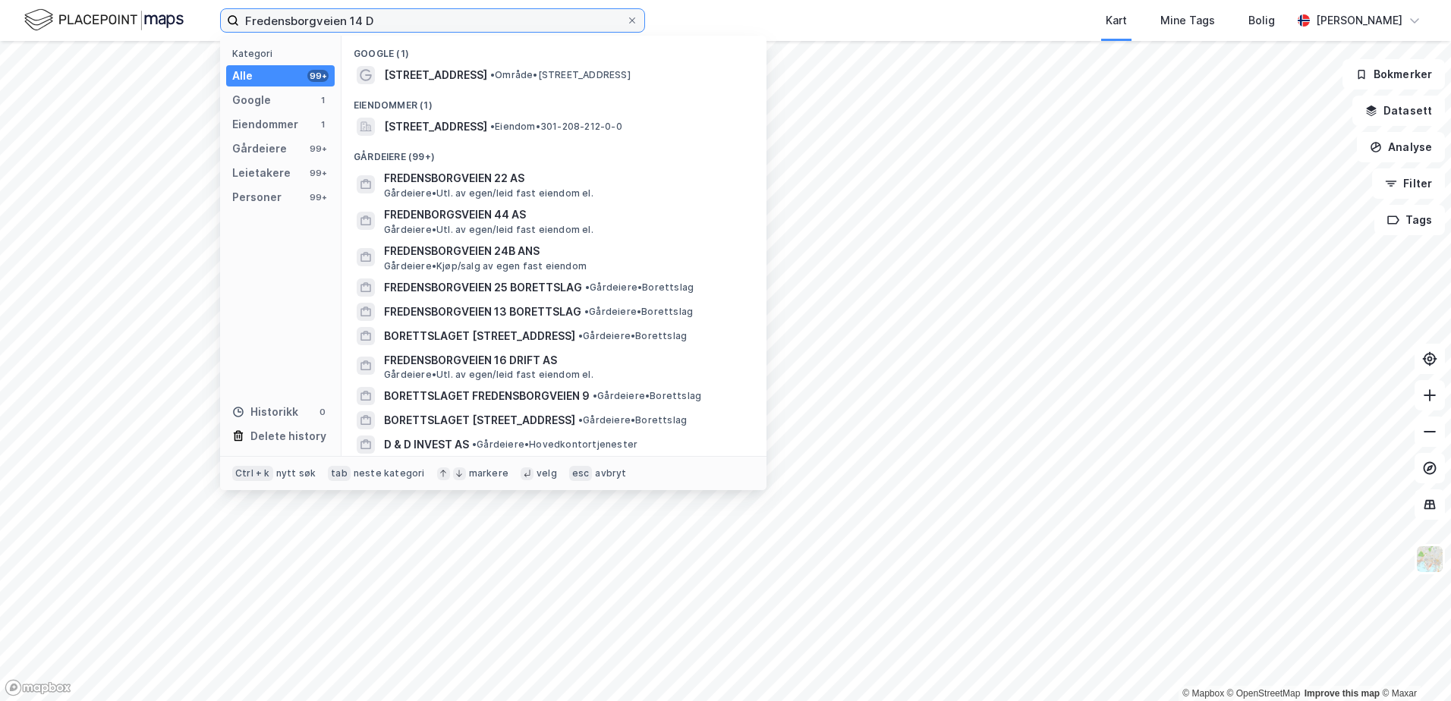
click at [389, 24] on input "Fredensborgveien 14 D" at bounding box center [432, 20] width 387 height 23
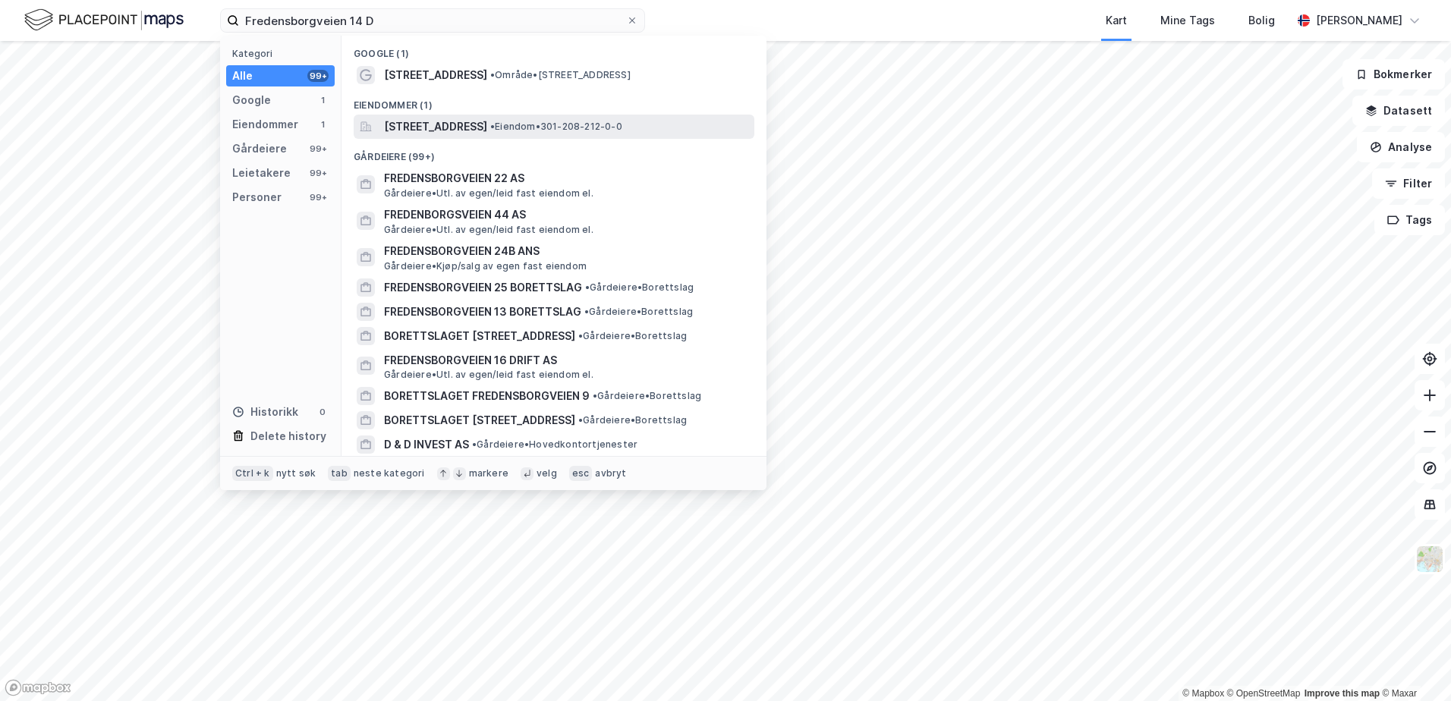
click at [474, 128] on span "[STREET_ADDRESS]" at bounding box center [435, 127] width 103 height 18
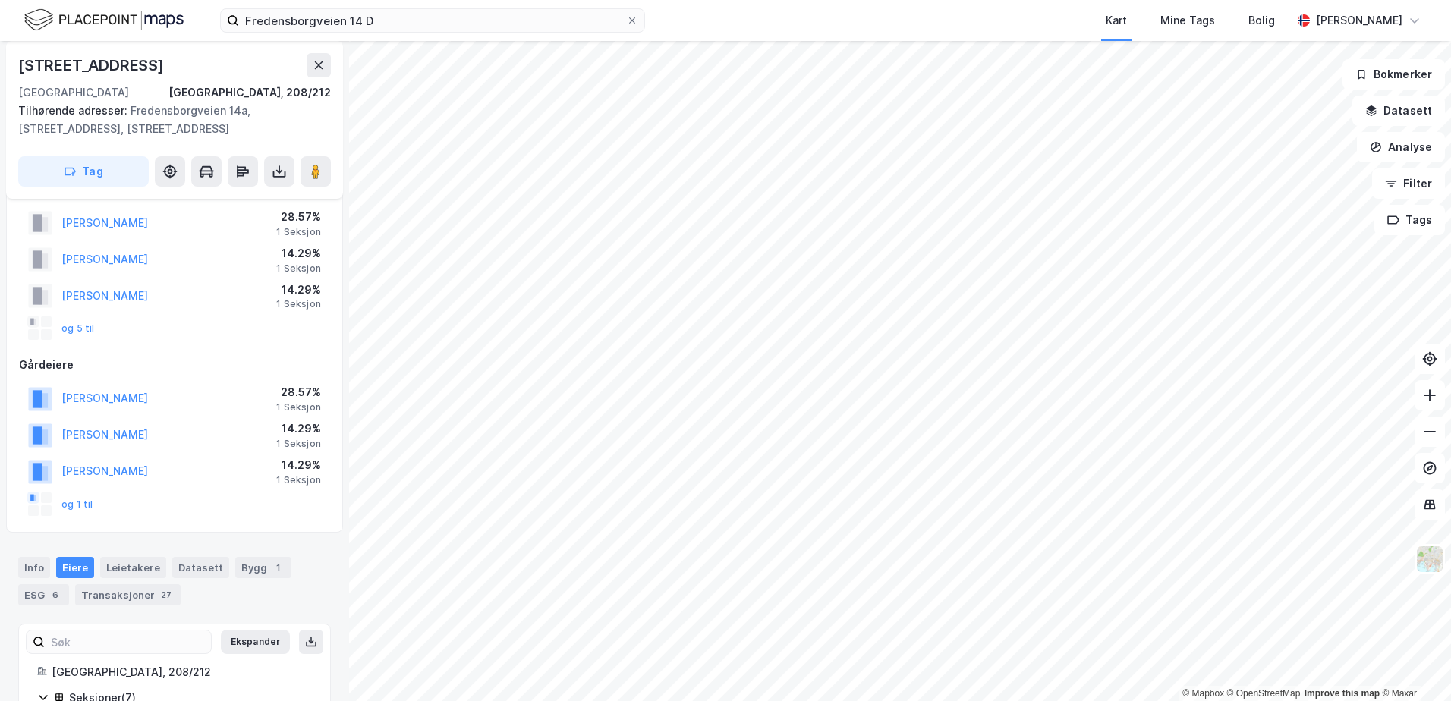
scroll to position [11, 0]
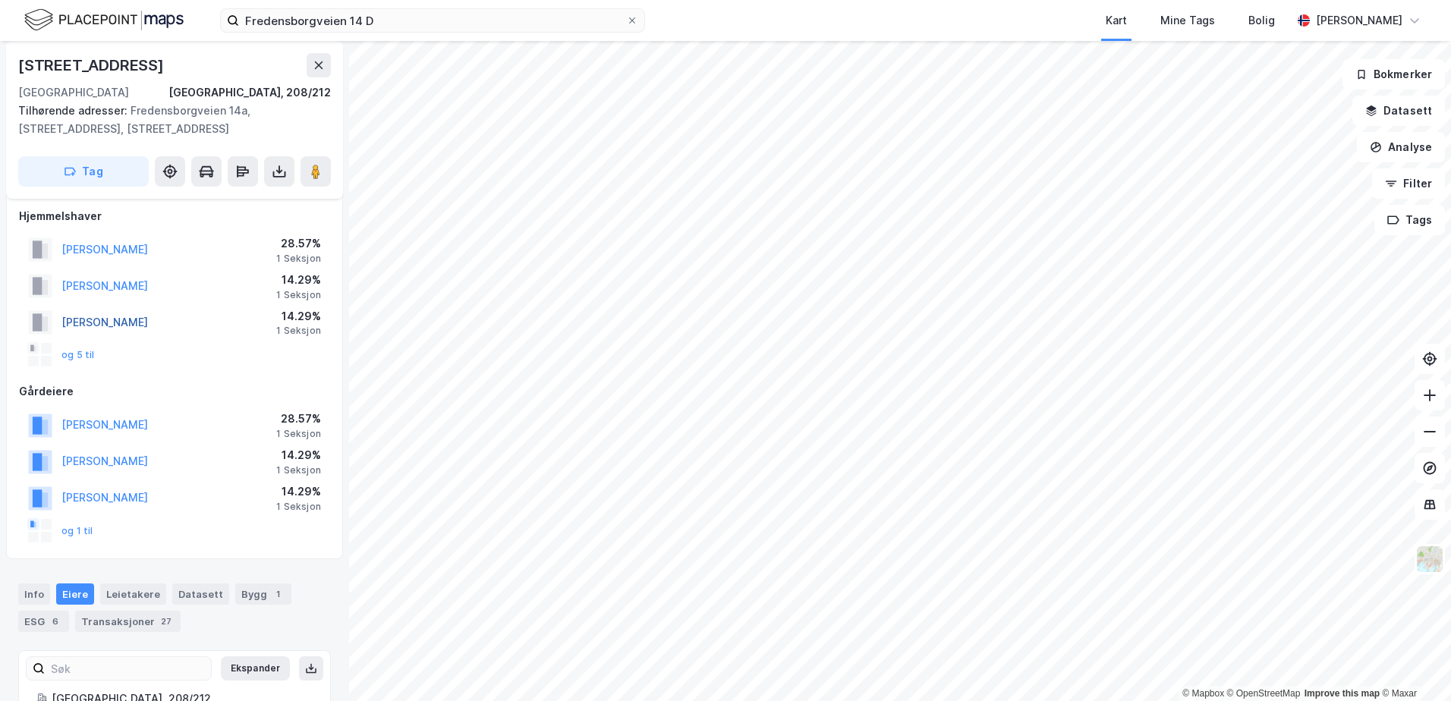
click at [0, 0] on button "[PERSON_NAME]" at bounding box center [0, 0] width 0 height 0
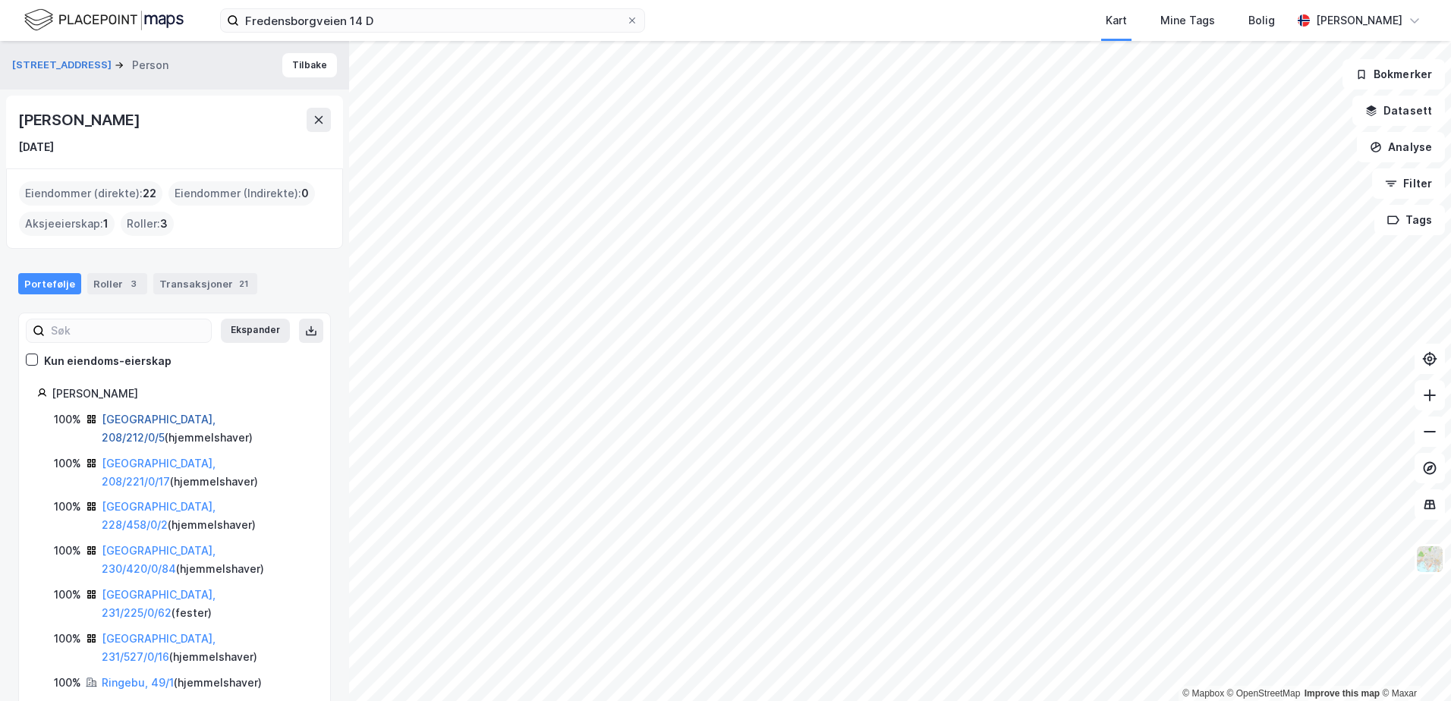
click at [124, 418] on link "[GEOGRAPHIC_DATA], 208/212/0/5" at bounding box center [159, 428] width 114 height 31
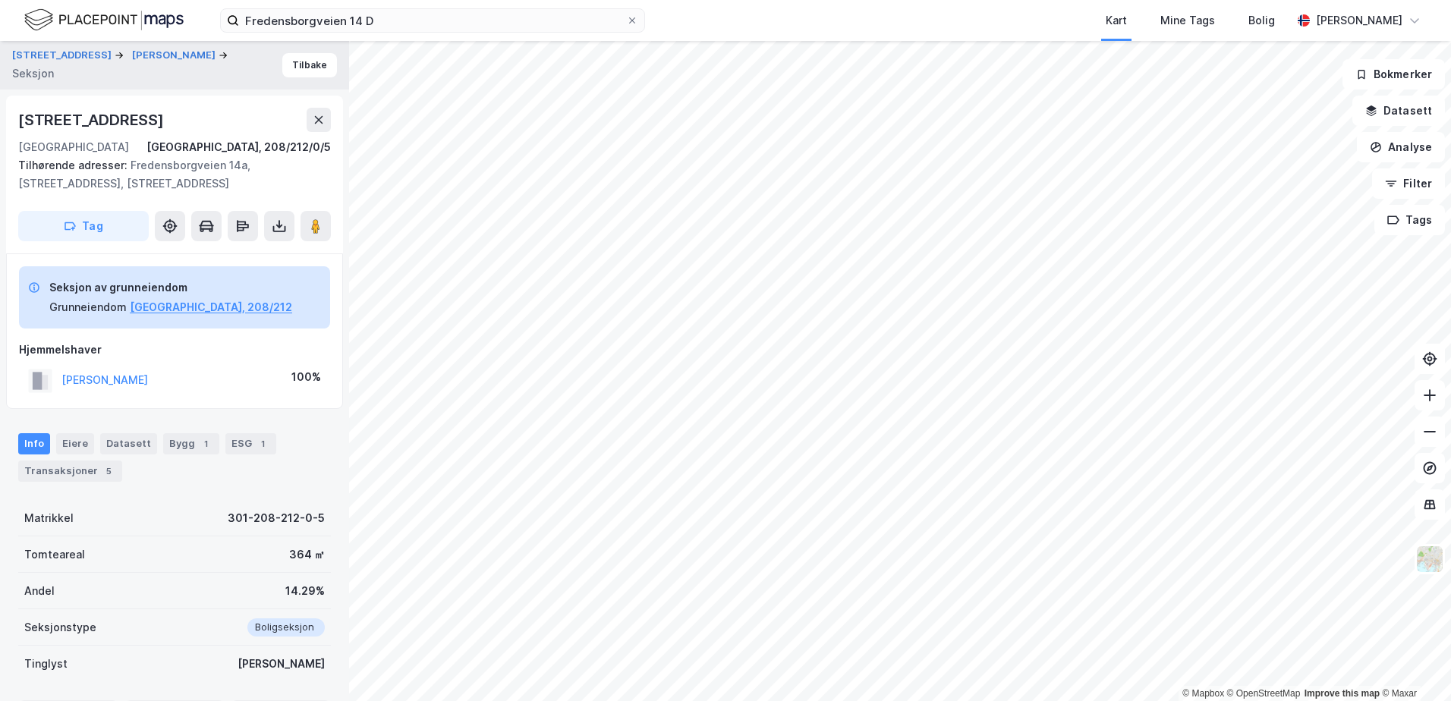
scroll to position [11, 0]
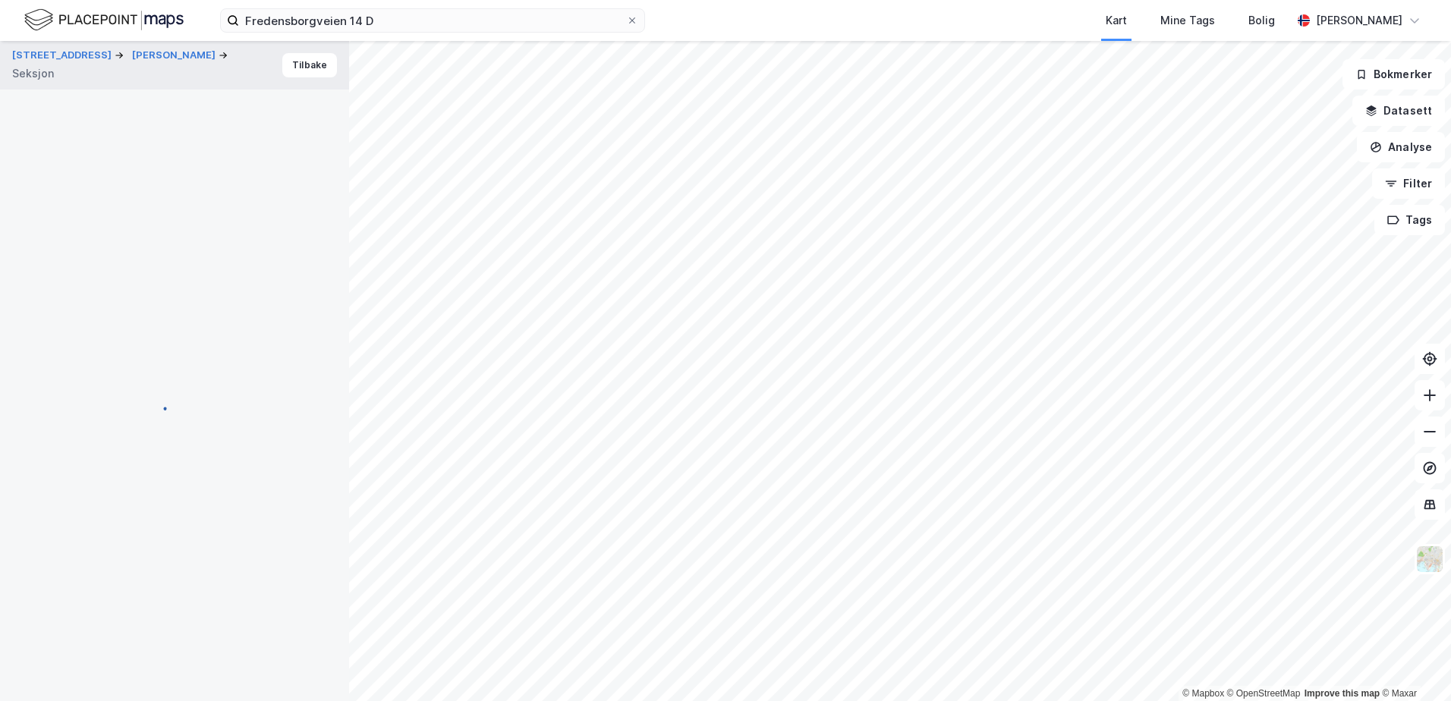
scroll to position [1, 0]
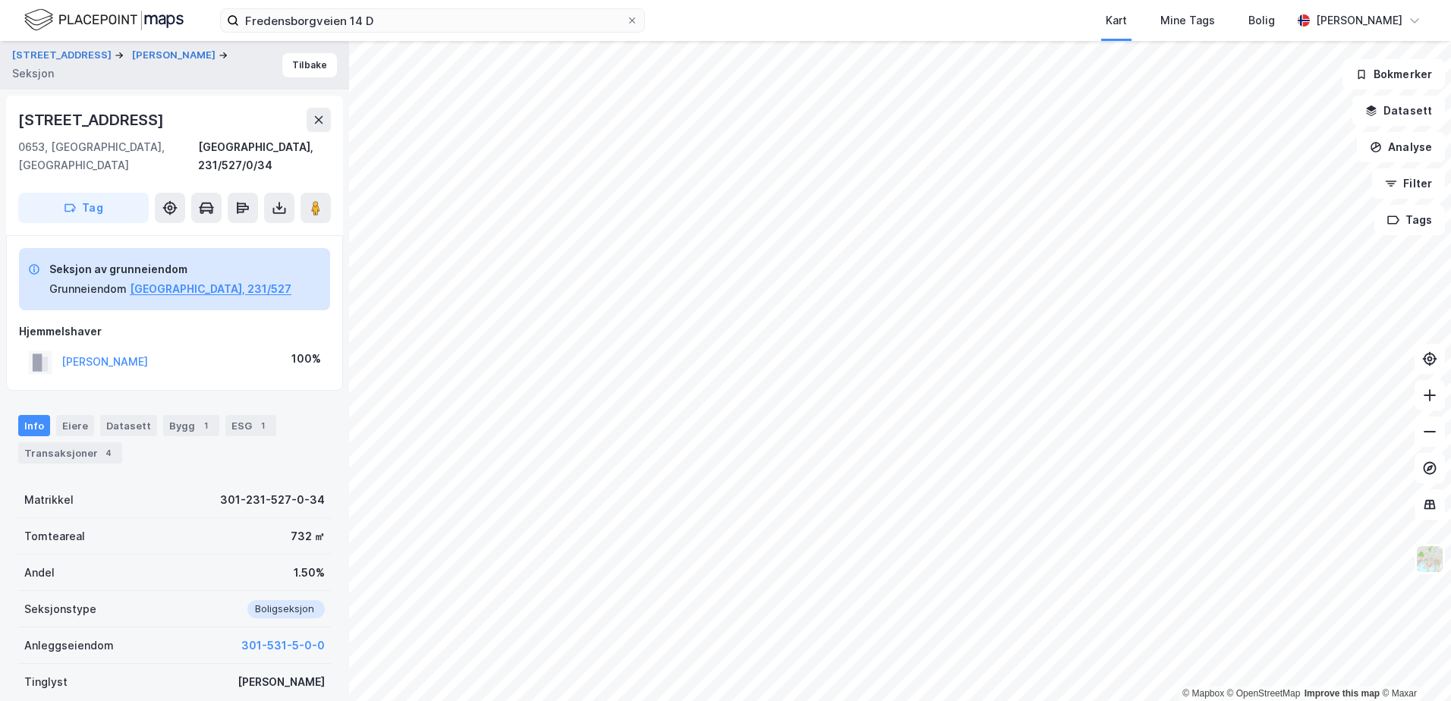
scroll to position [1, 0]
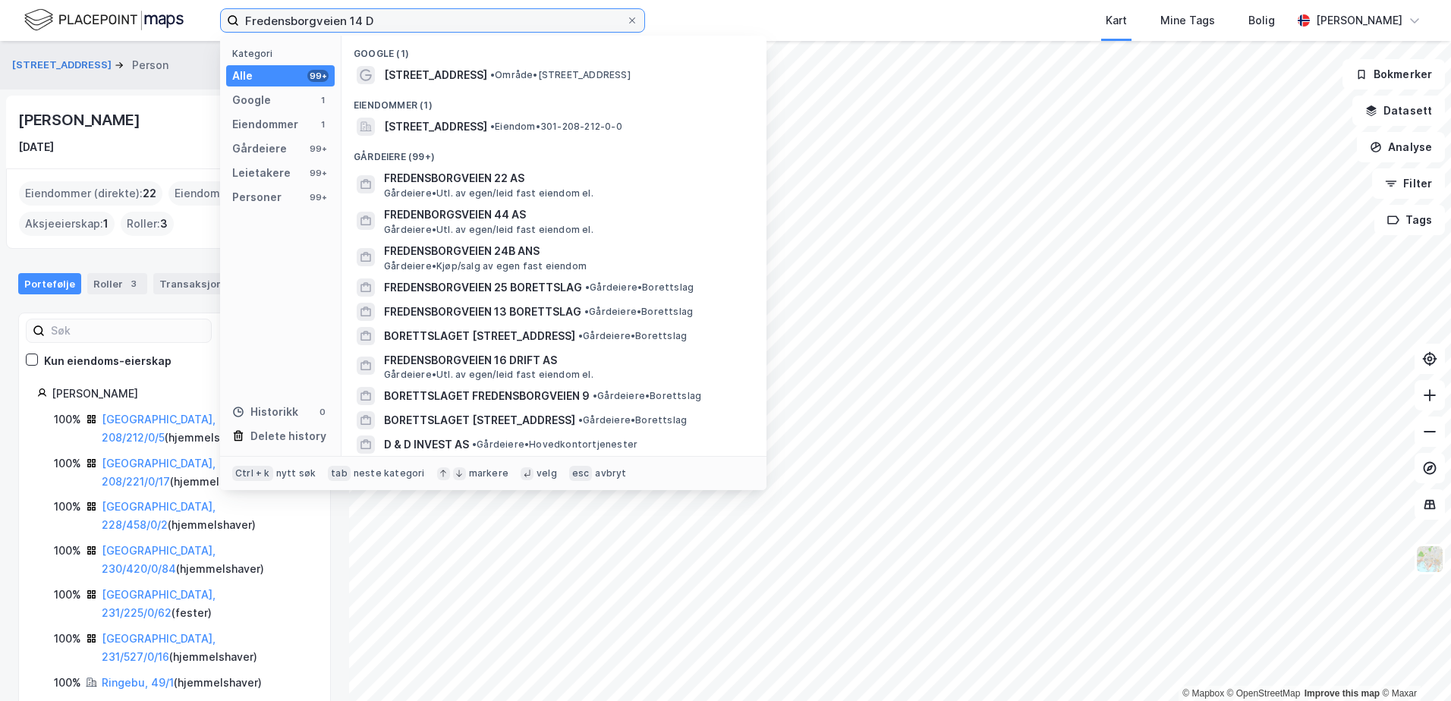
drag, startPoint x: 417, startPoint y: 28, endPoint x: 167, endPoint y: 5, distance: 250.8
click at [167, 5] on div "Fredensborgveien 14 D Kategori Alle 99+ Google 1 Eiendommer 1 Gårdeiere 99+ Lei…" at bounding box center [725, 20] width 1451 height 41
paste input "[PERSON_NAME][STREET_ADDRESS]"
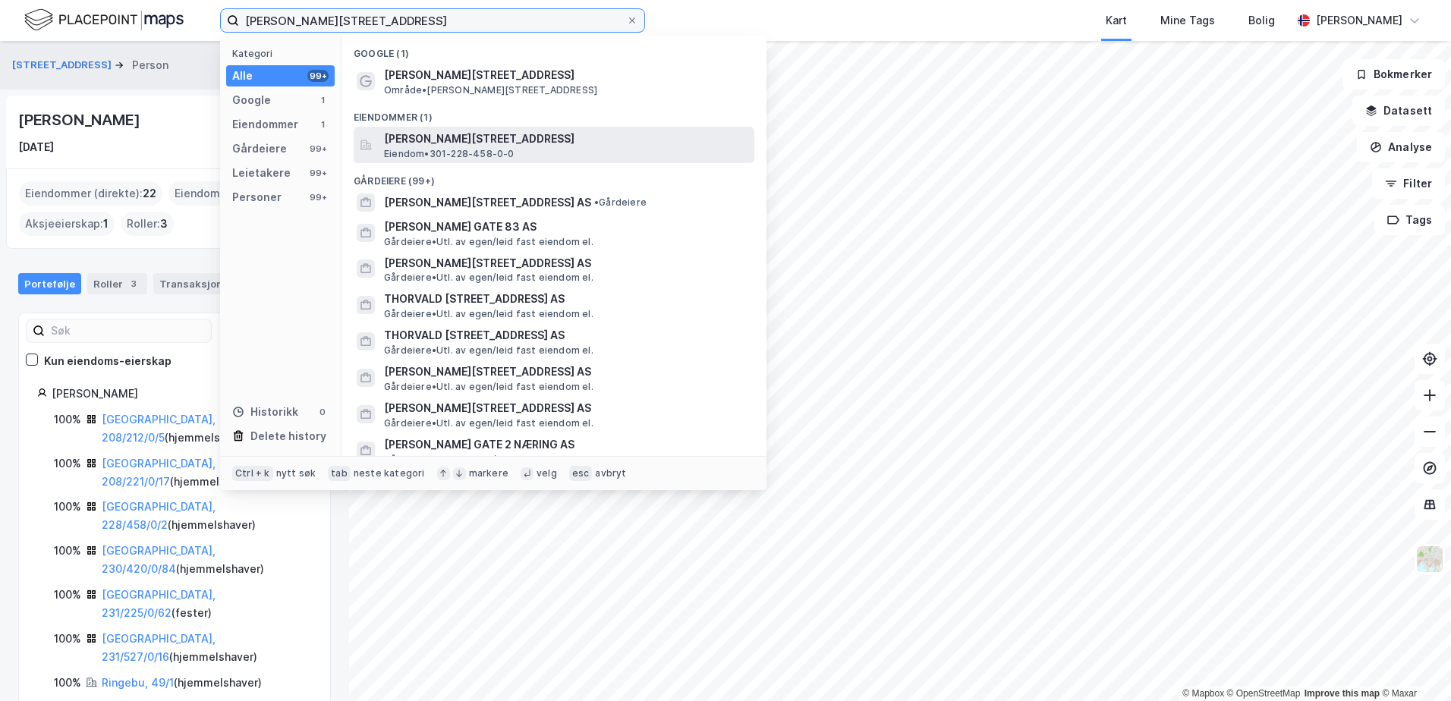
type input "[PERSON_NAME][STREET_ADDRESS]"
click at [436, 151] on span "Eiendom • 301-228-458-0-0" at bounding box center [449, 154] width 131 height 12
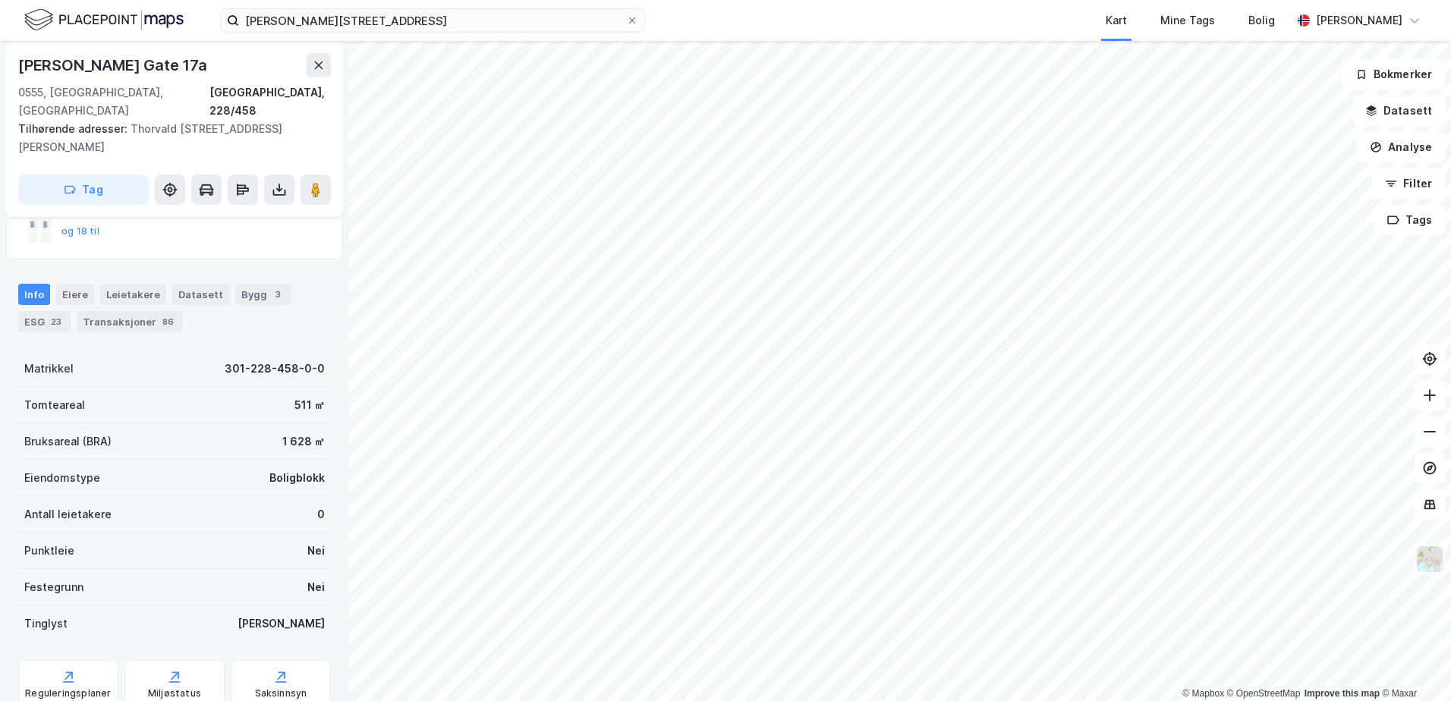
scroll to position [228, 0]
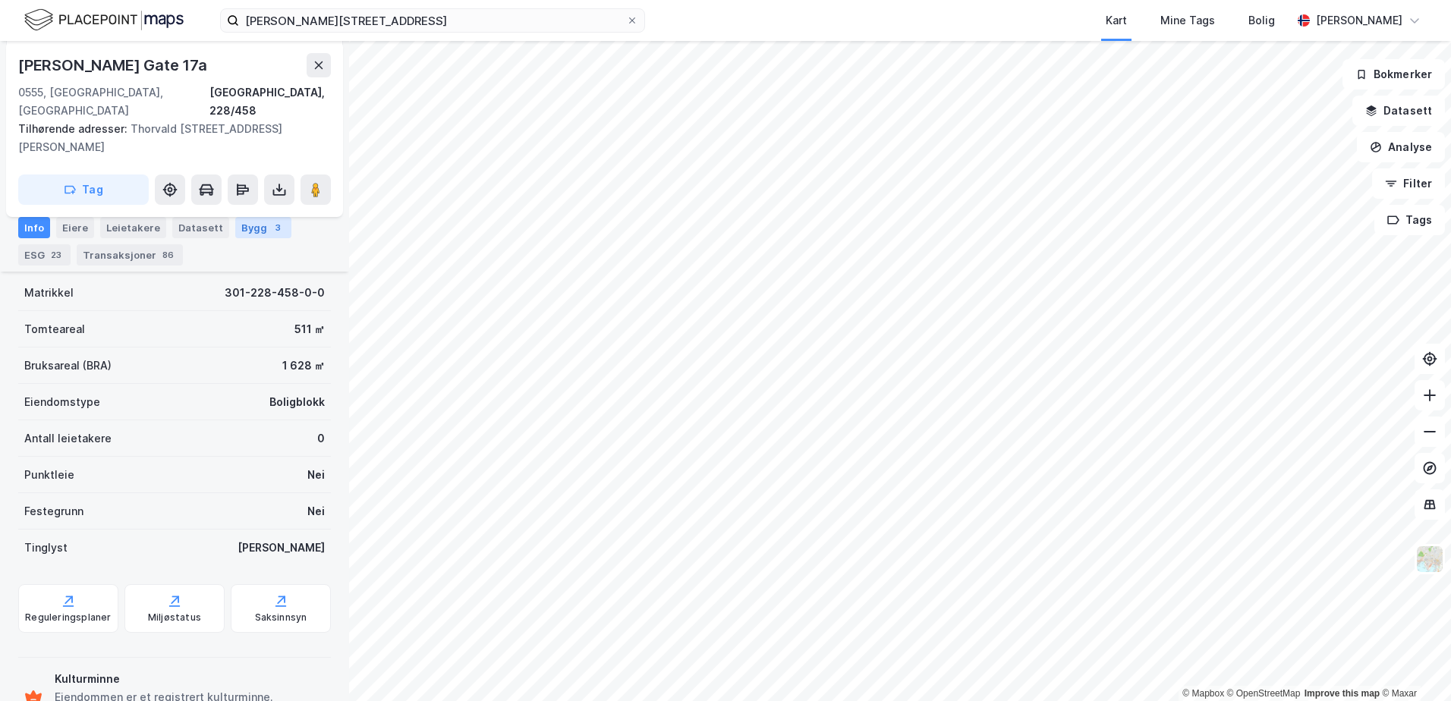
click at [237, 228] on div "Bygg 3" at bounding box center [263, 227] width 56 height 21
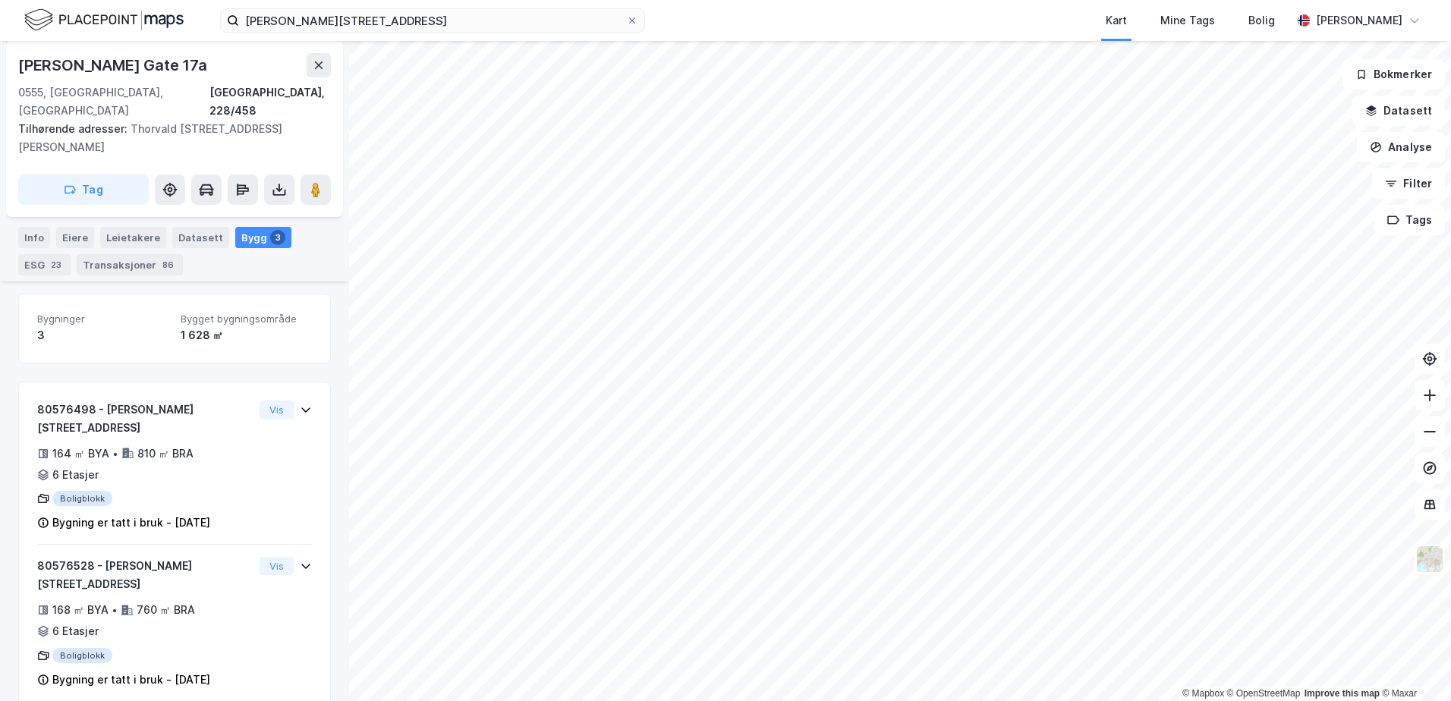
scroll to position [228, 0]
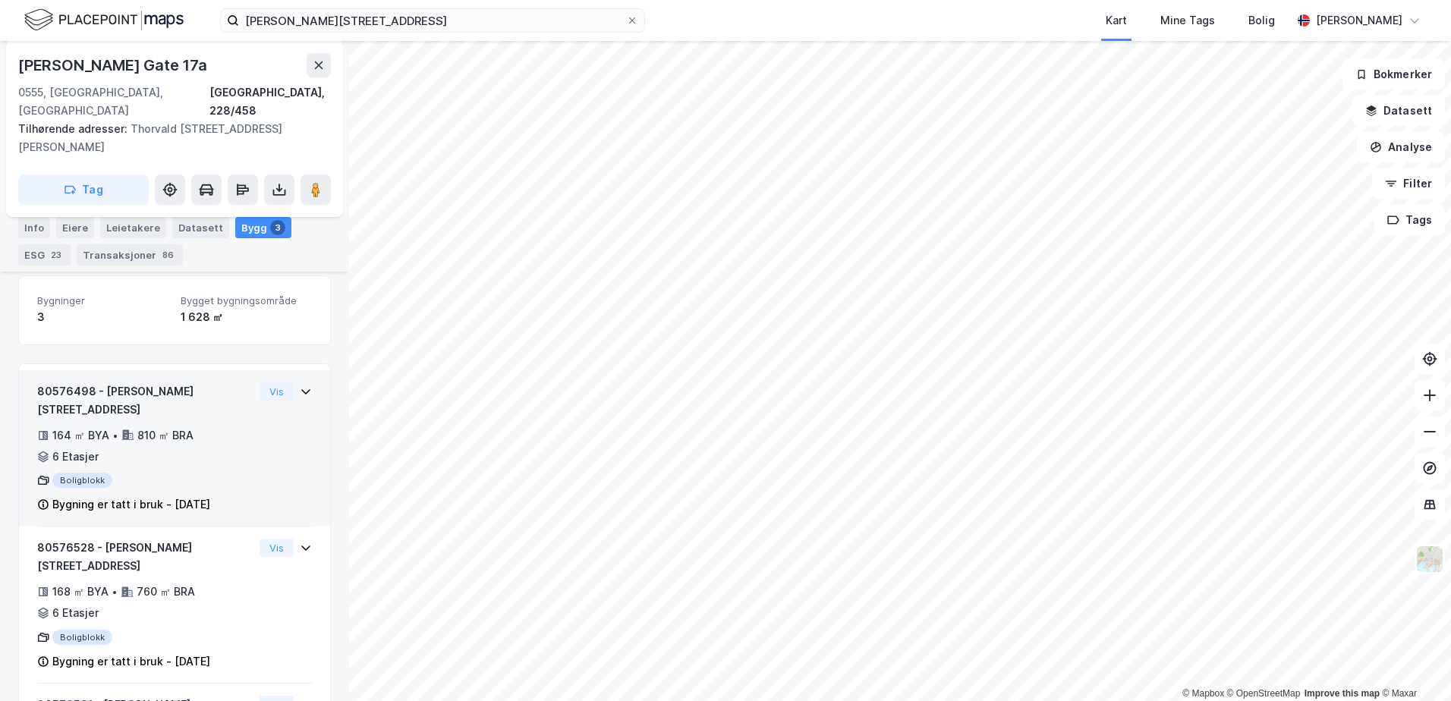
click at [287, 398] on div "80576498 - [PERSON_NAME][STREET_ADDRESS] 164 ㎡ BYA • 810 ㎡ BRA • 6 Etasjer Boli…" at bounding box center [174, 455] width 275 height 145
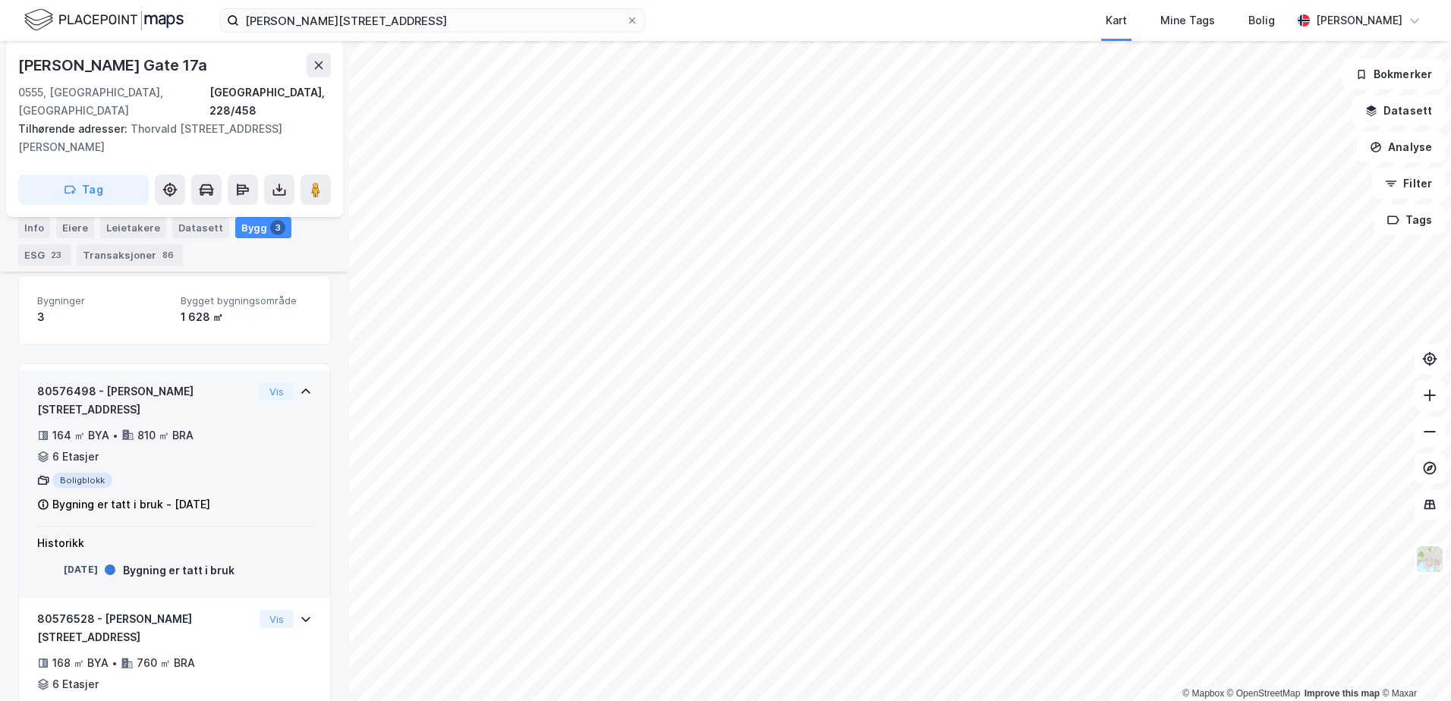
click at [163, 383] on div "80576498 - [PERSON_NAME][STREET_ADDRESS]" at bounding box center [145, 401] width 216 height 36
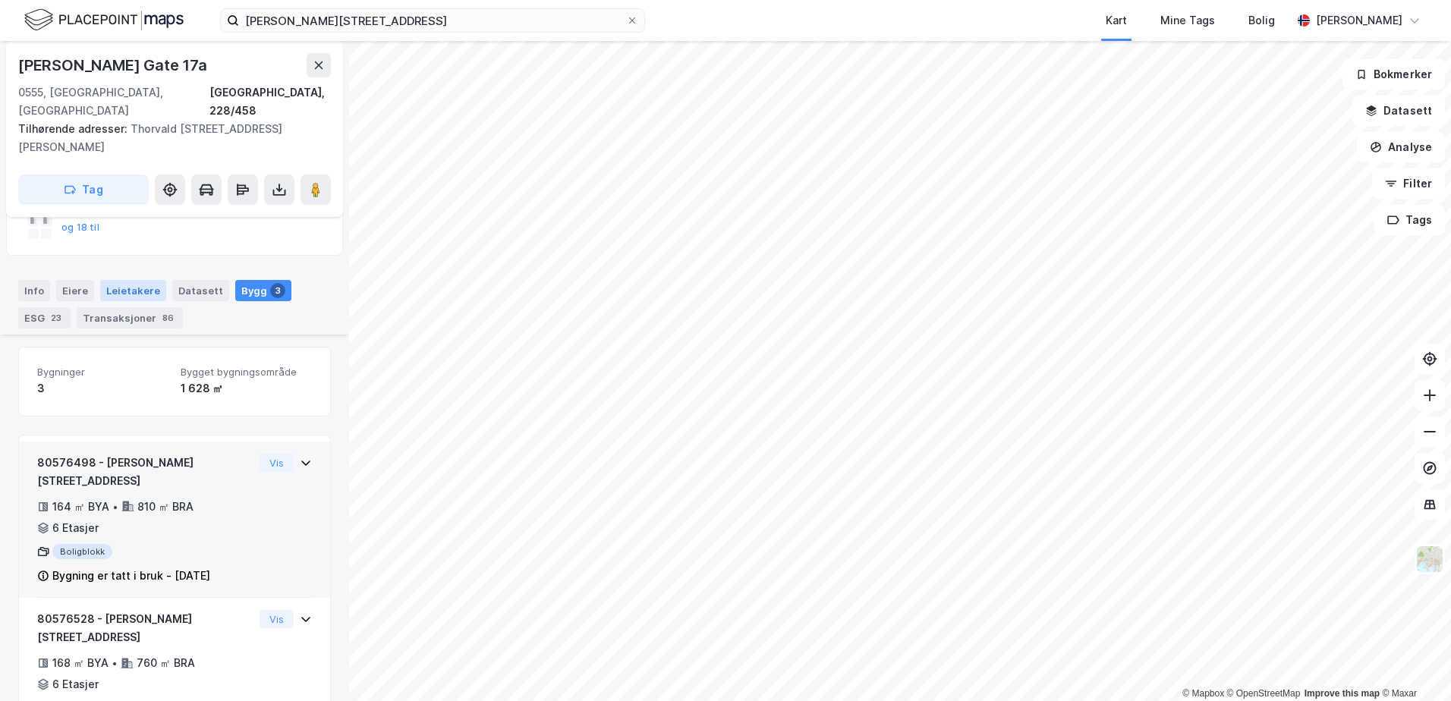
scroll to position [76, 0]
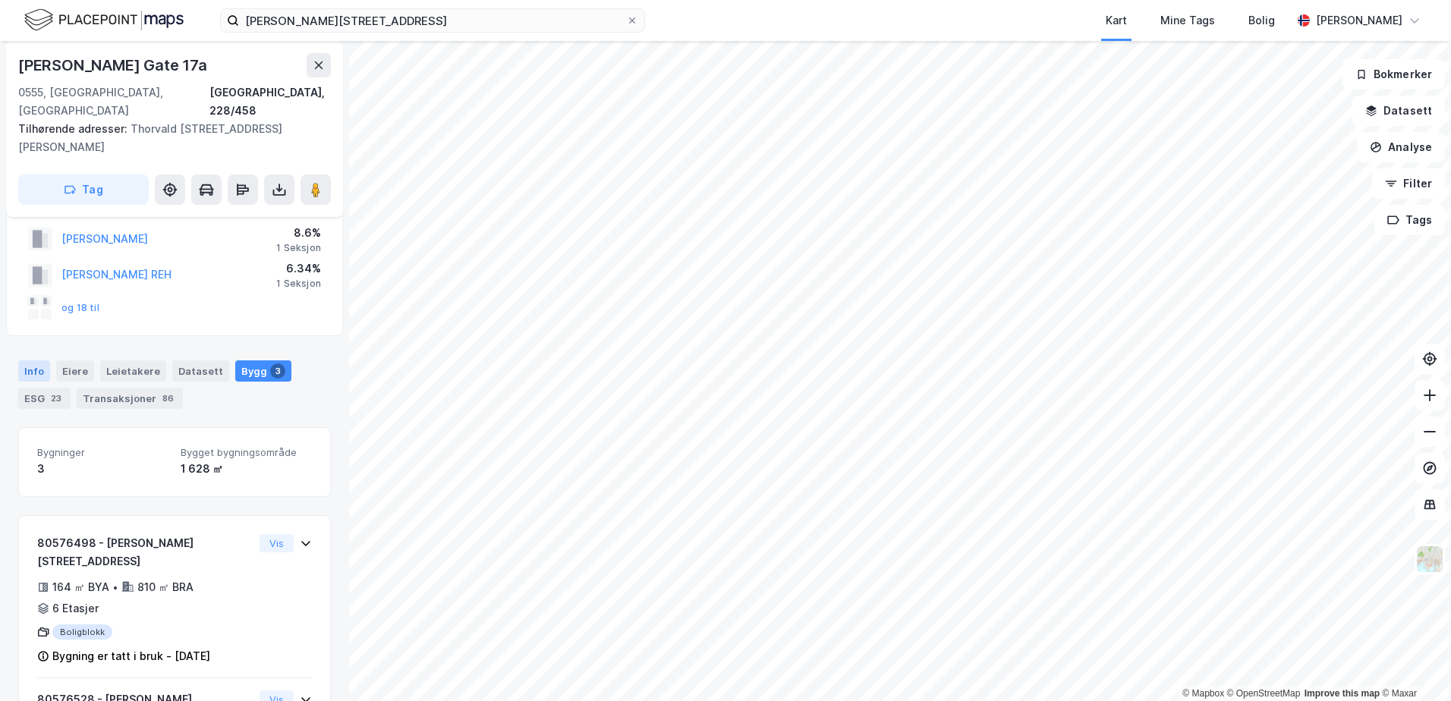
click at [31, 361] on div "Info" at bounding box center [34, 371] width 32 height 21
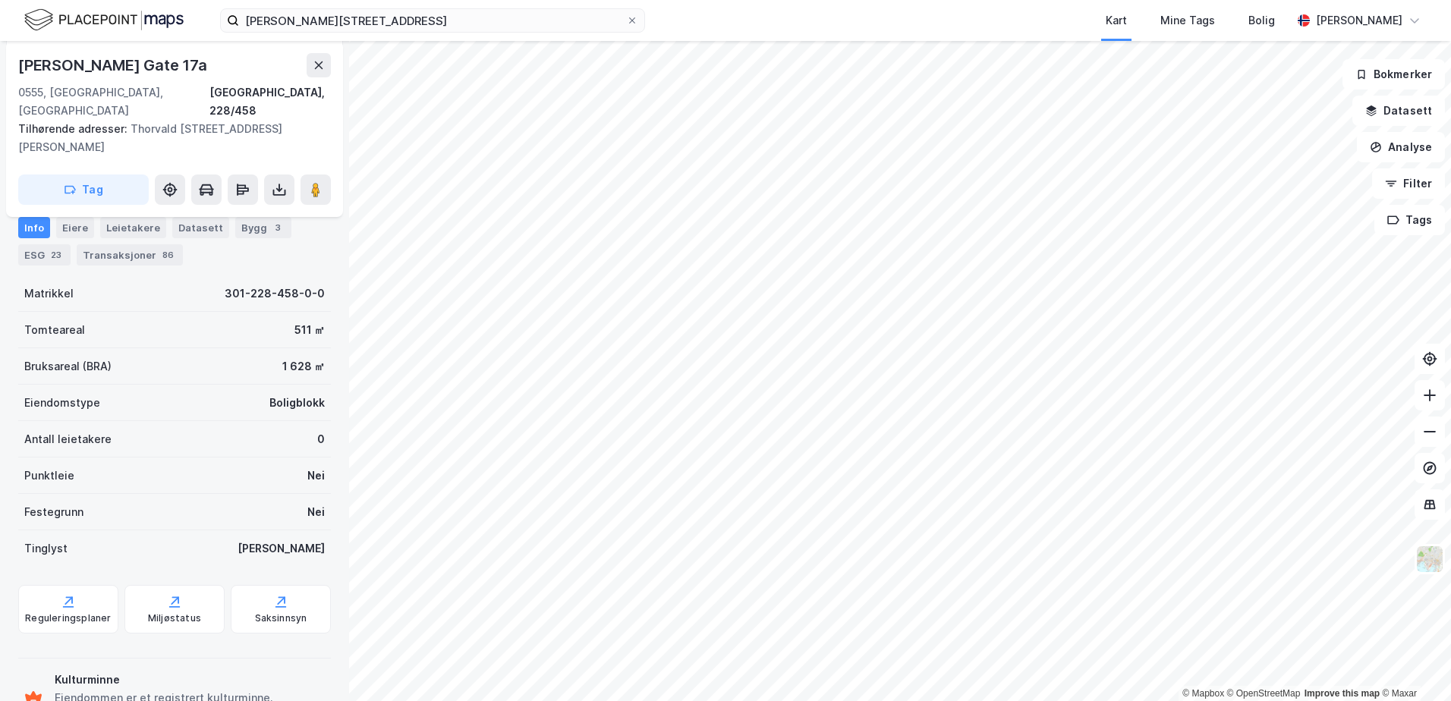
scroll to position [152, 0]
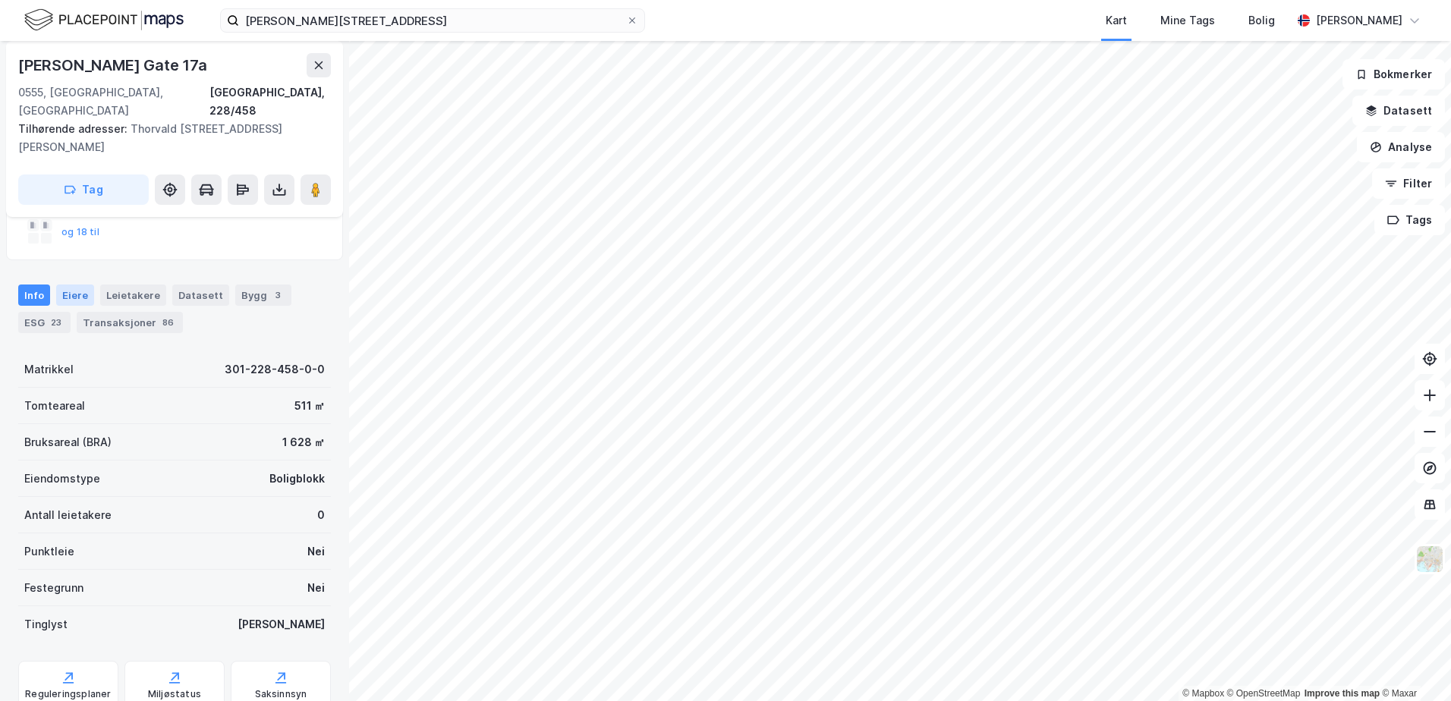
click at [89, 285] on div "Eiere" at bounding box center [75, 295] width 38 height 21
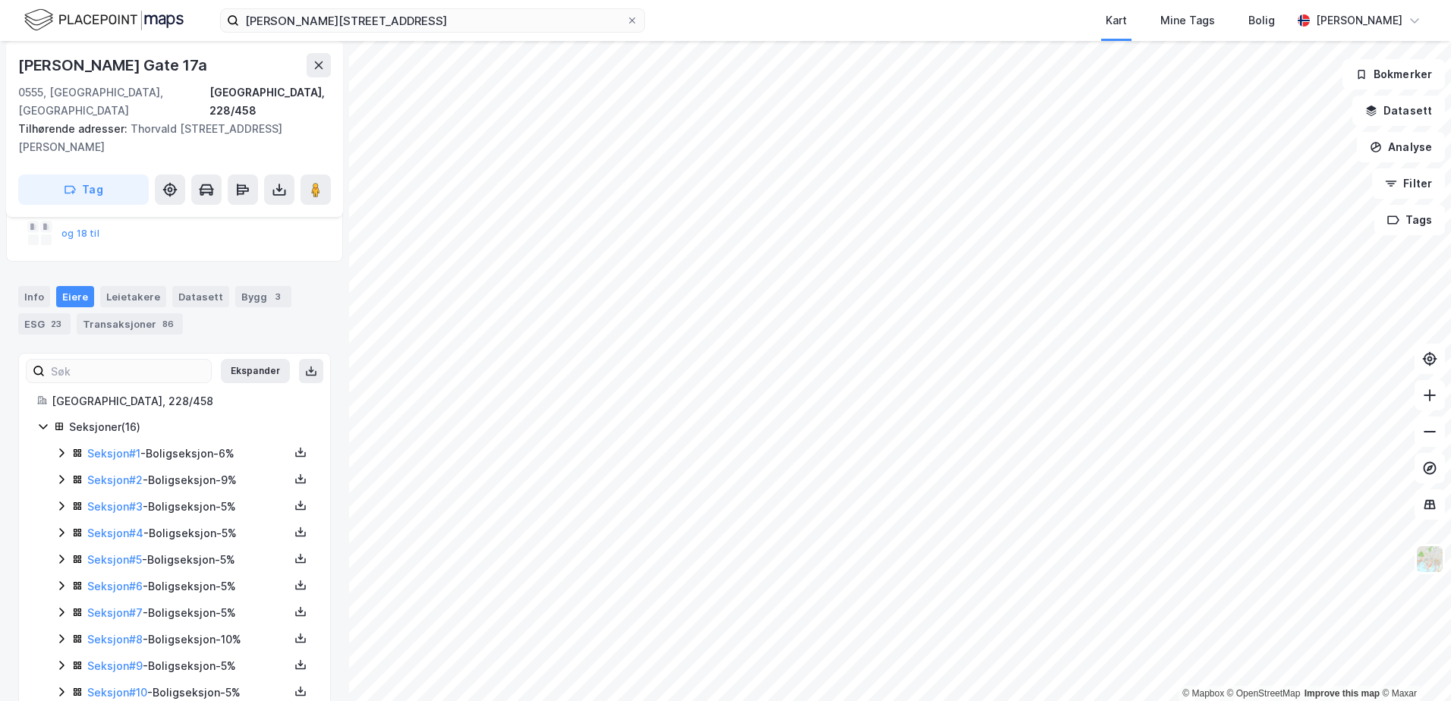
scroll to position [152, 0]
click at [61, 472] on icon at bounding box center [61, 478] width 12 height 12
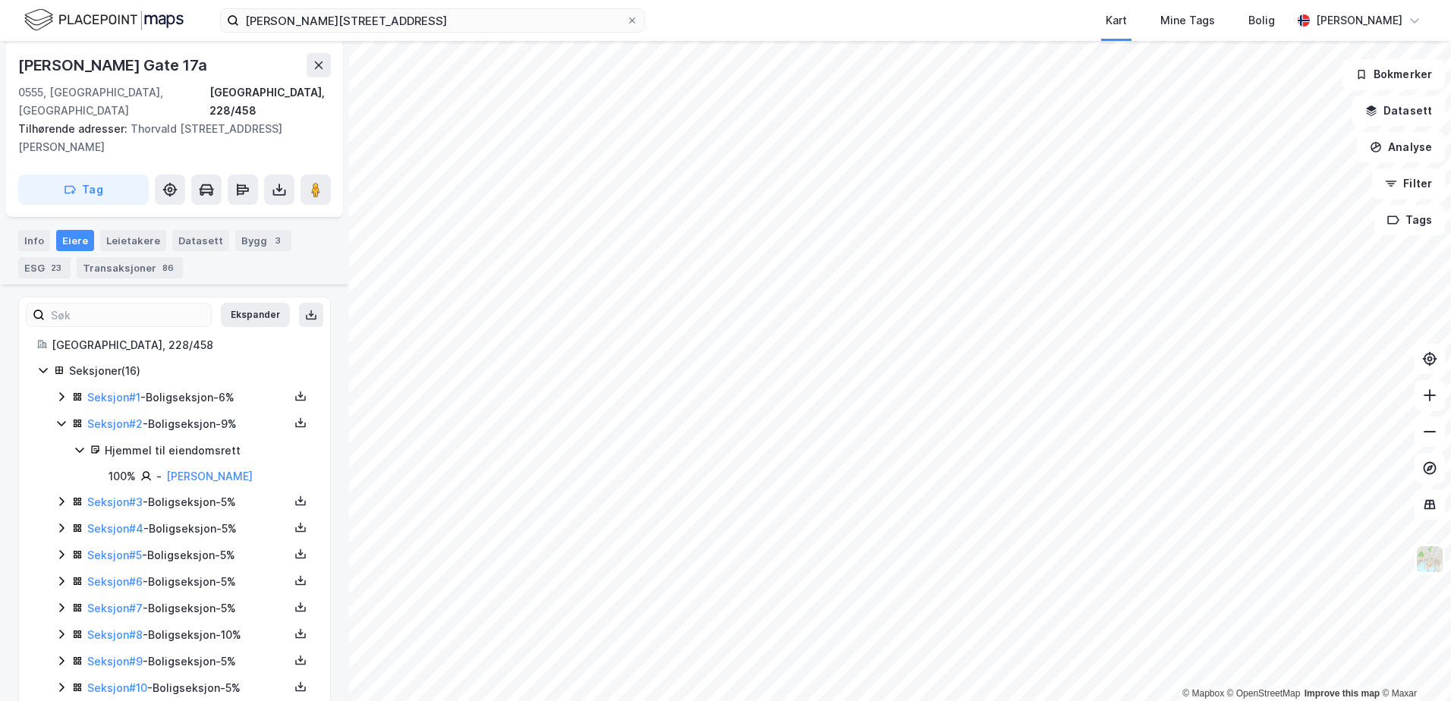
scroll to position [228, 0]
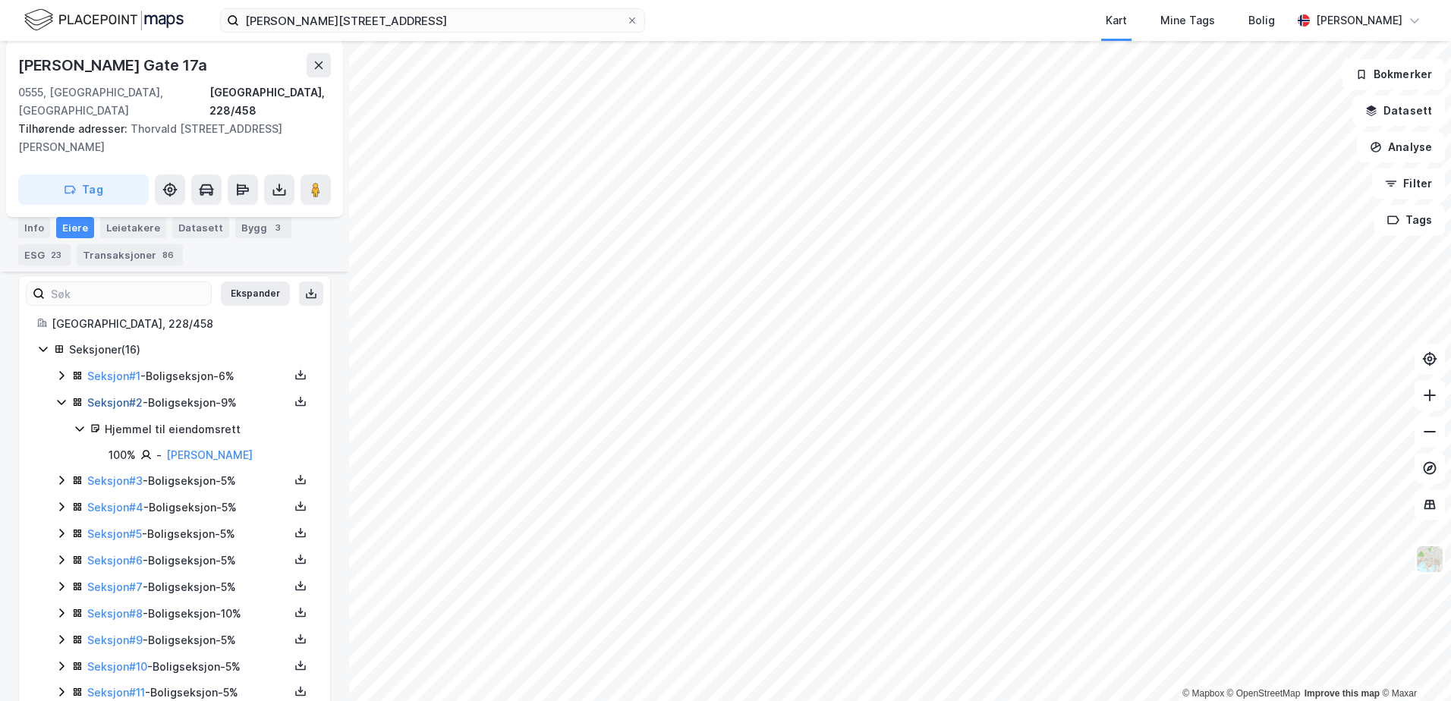
click at [113, 396] on link "Seksjon # 2" at bounding box center [114, 402] width 55 height 13
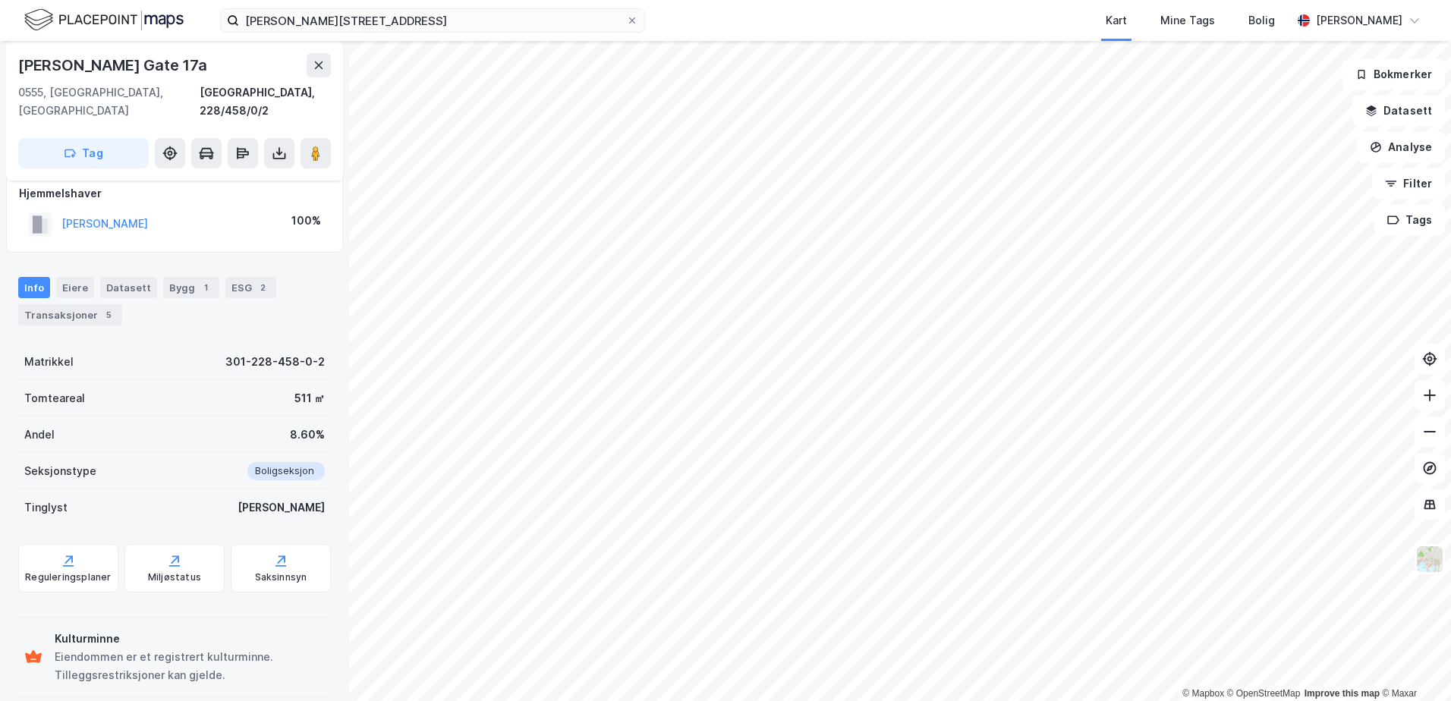
scroll to position [140, 0]
click at [181, 275] on div "Bygg 1" at bounding box center [191, 285] width 56 height 21
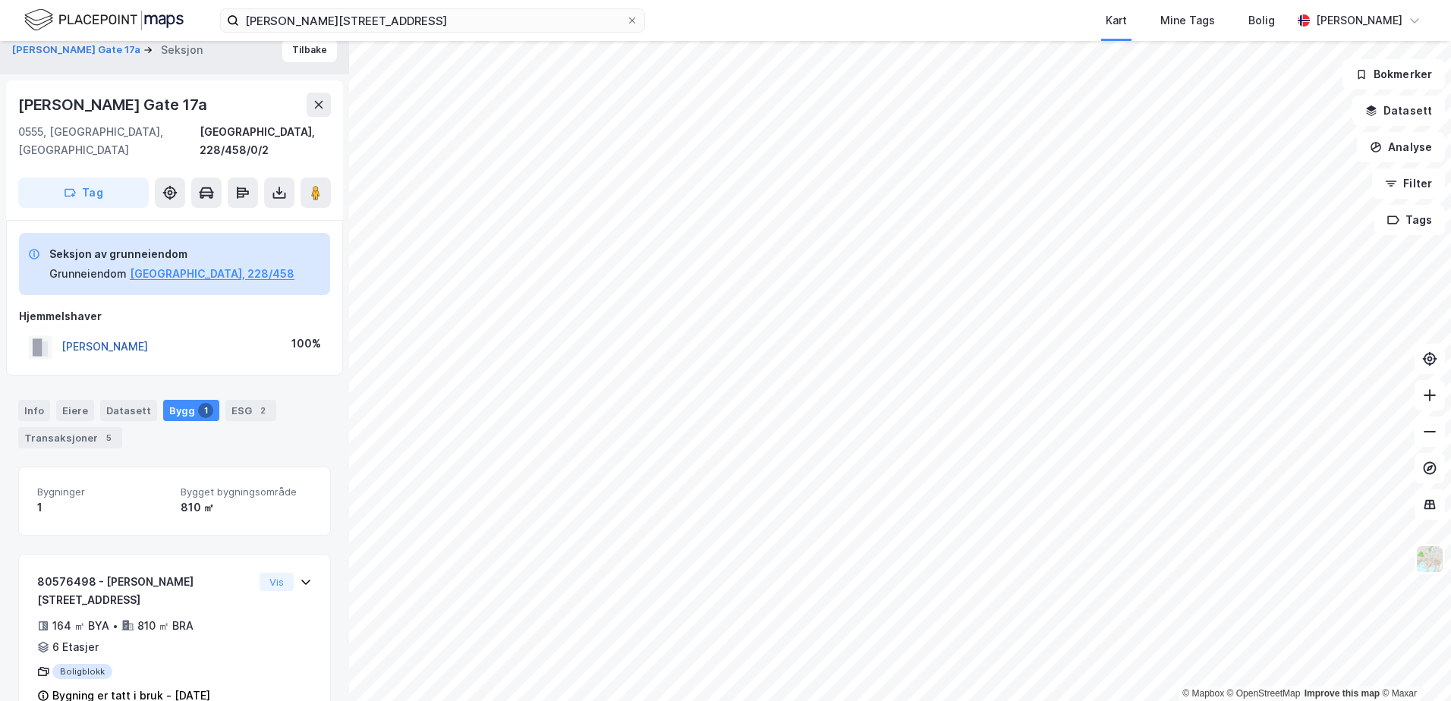
scroll to position [20, 0]
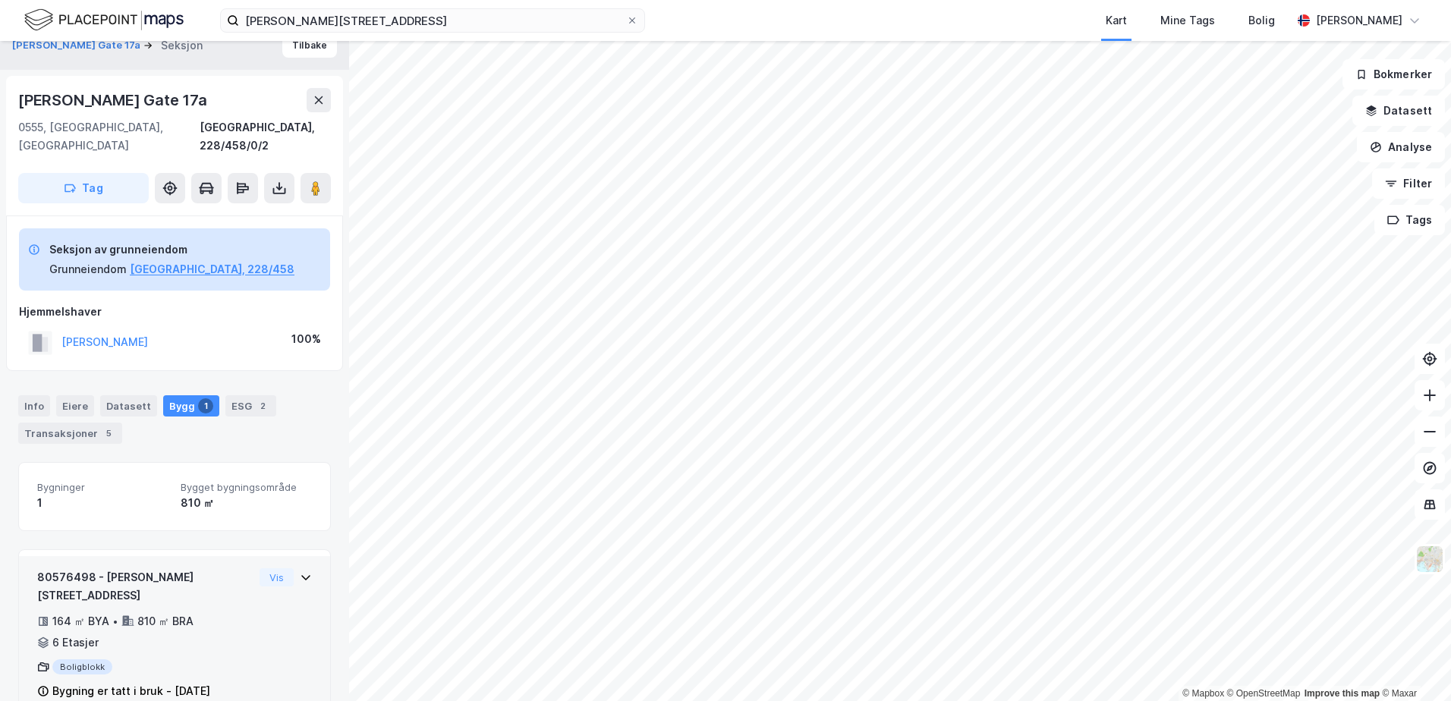
click at [298, 574] on div "80576498 - [PERSON_NAME][STREET_ADDRESS] 164 ㎡ BYA • 810 ㎡ BRA • 6 Etasjer Boli…" at bounding box center [174, 641] width 275 height 144
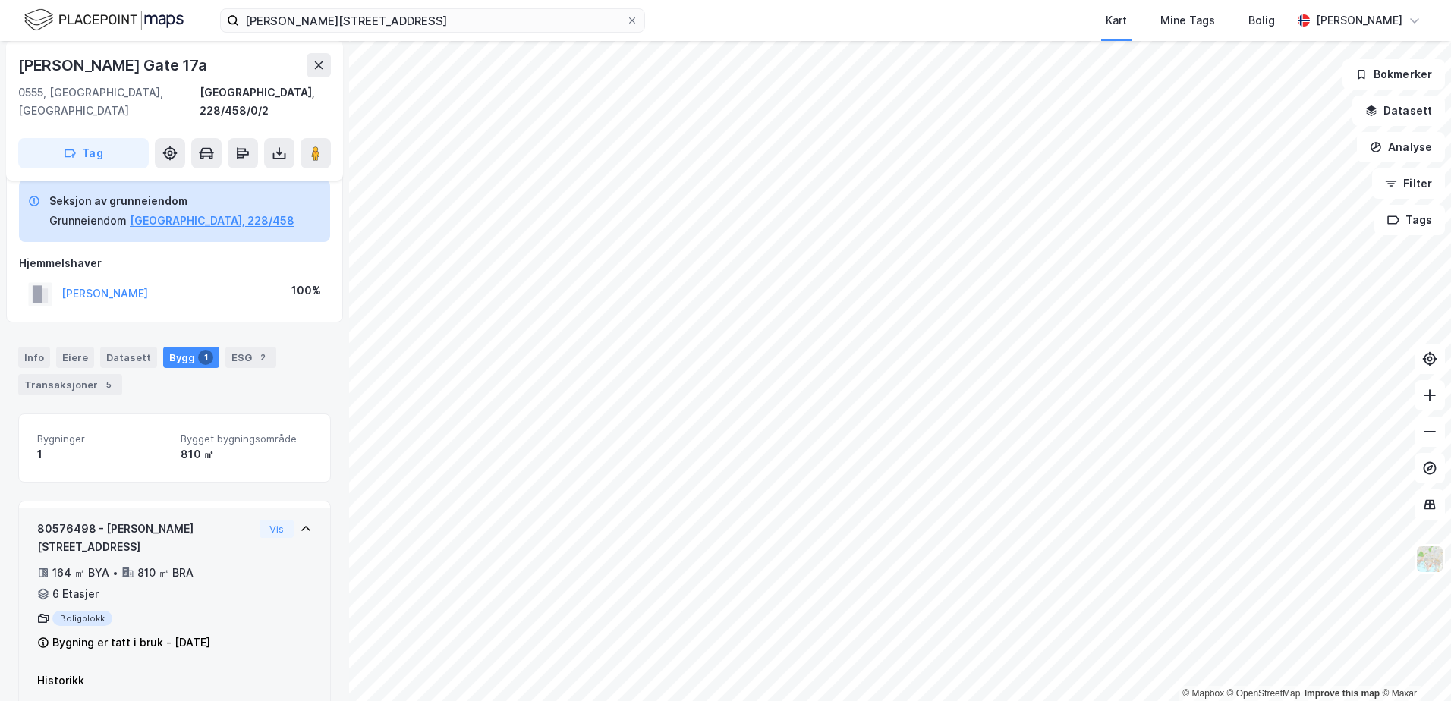
scroll to position [91, 0]
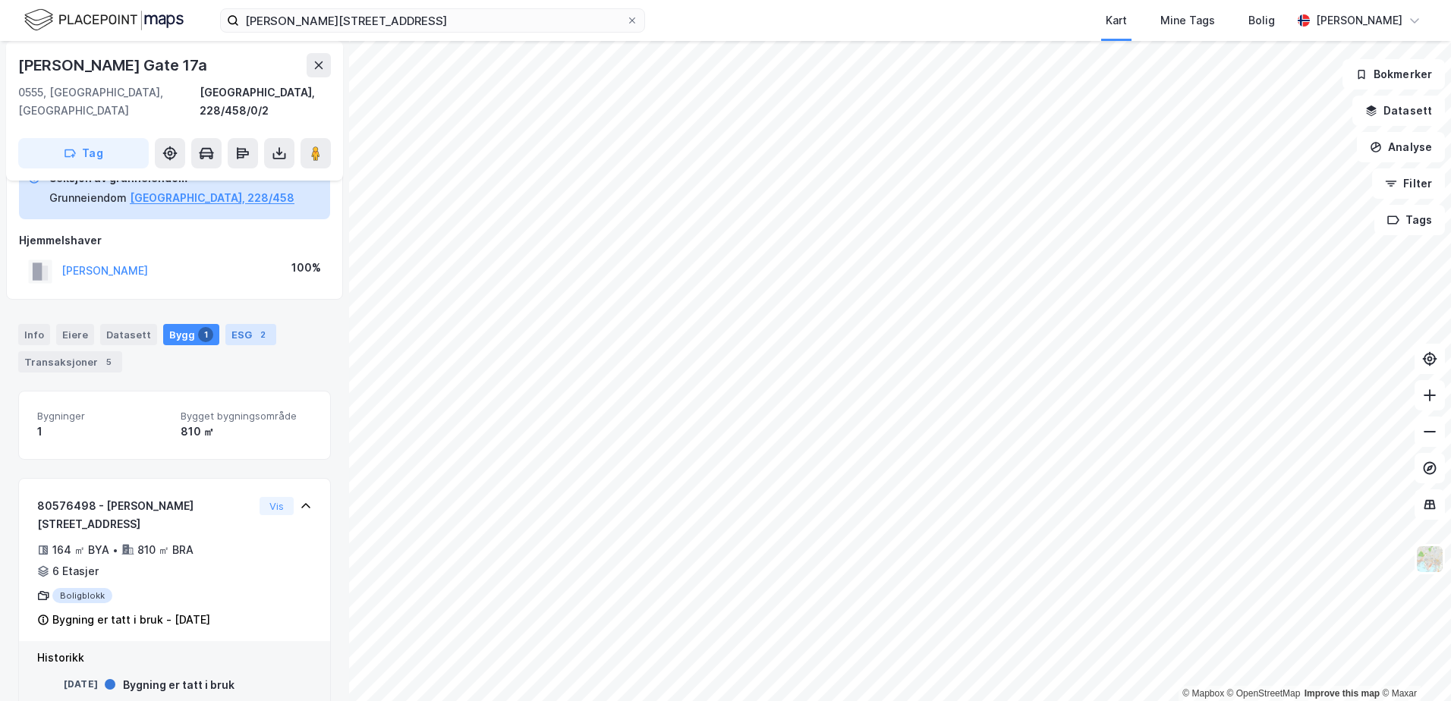
click at [238, 324] on div "ESG 2" at bounding box center [250, 334] width 51 height 21
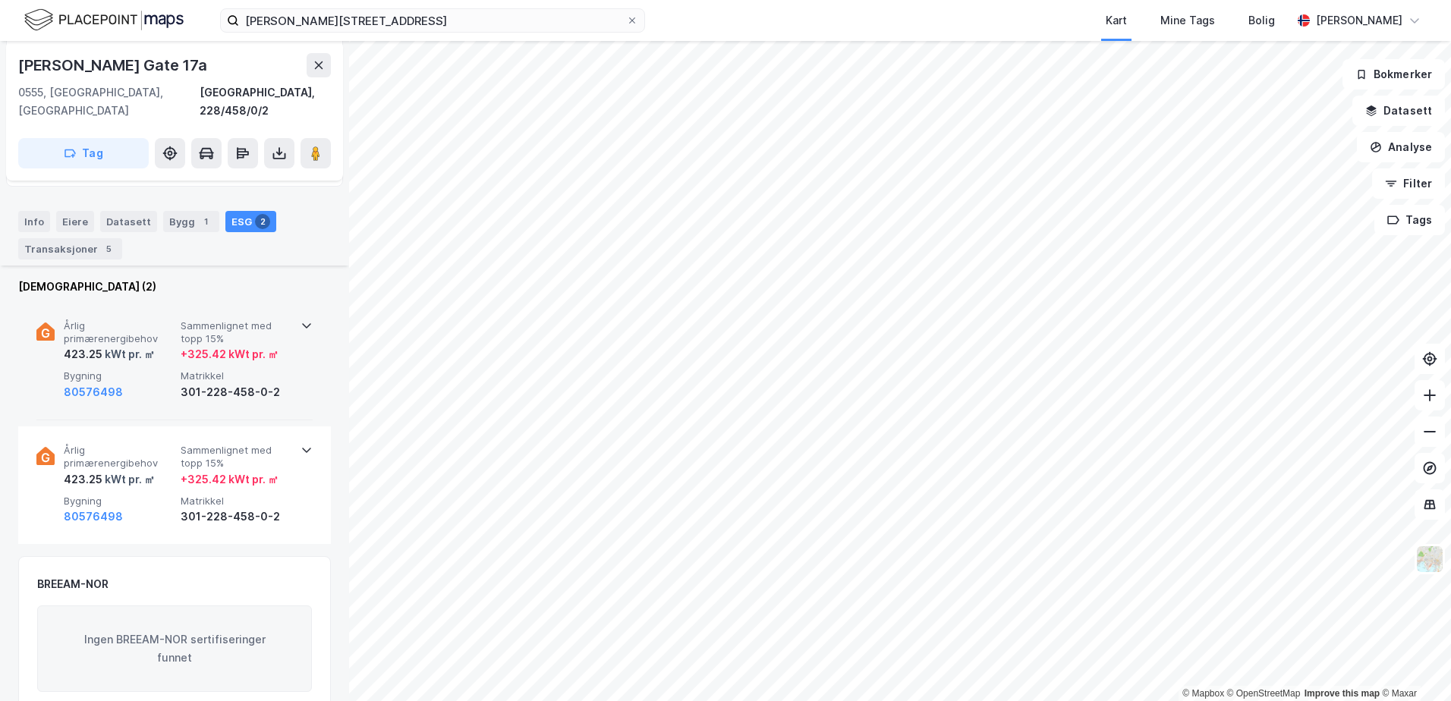
scroll to position [228, 0]
